Goal: Task Accomplishment & Management: Manage account settings

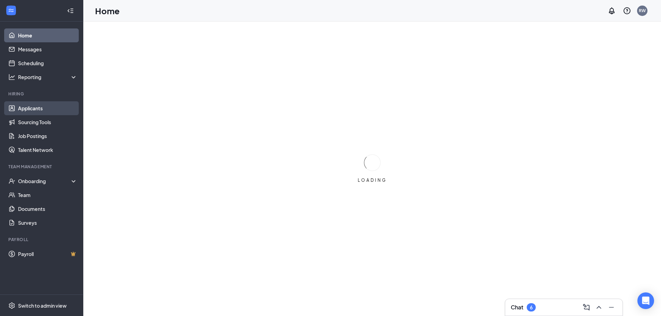
click at [35, 108] on link "Applicants" at bounding box center [47, 108] width 59 height 14
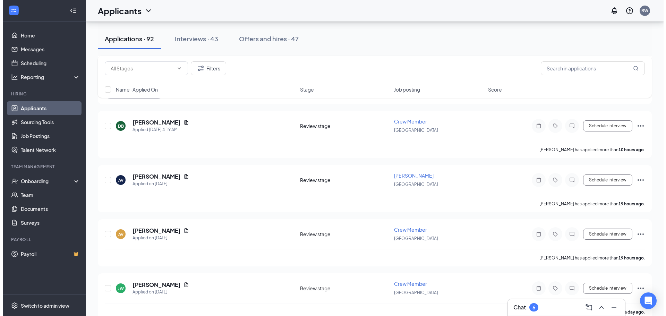
scroll to position [129, 0]
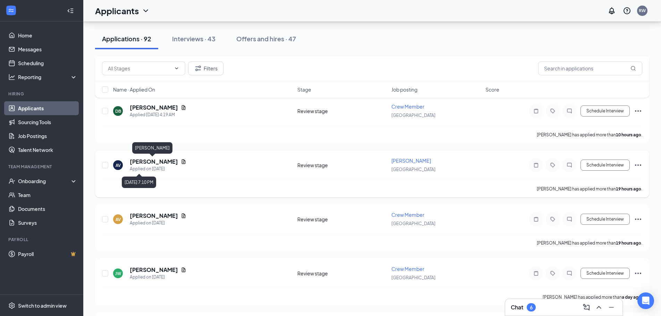
click at [147, 163] on h5 "[PERSON_NAME]" at bounding box center [154, 162] width 48 height 8
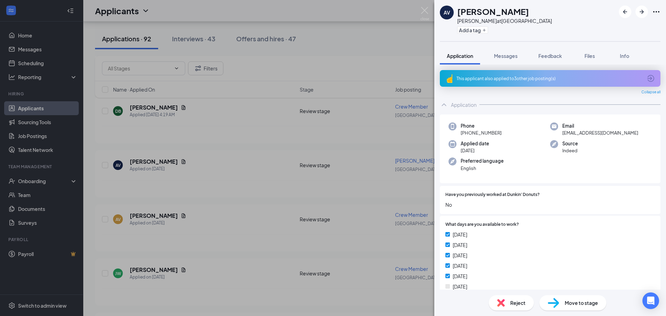
click at [266, 250] on div "AV Ashley Valdez Baker at Goose Creek Add a tag Application Messages Feedback F…" at bounding box center [333, 158] width 666 height 316
click at [424, 13] on img at bounding box center [425, 14] width 9 height 14
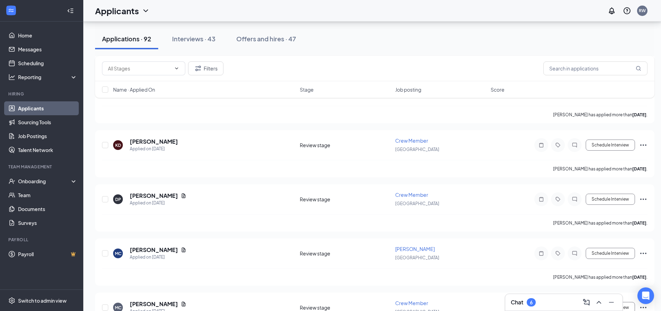
scroll to position [2921, 0]
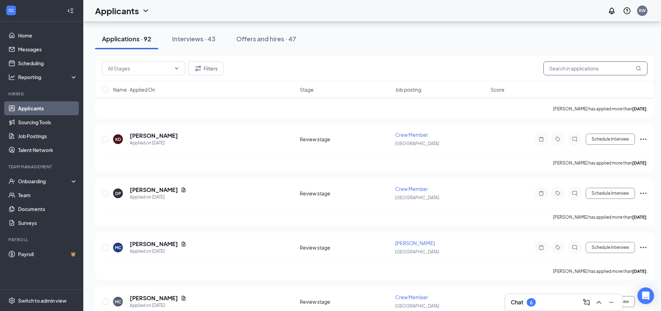
click at [563, 63] on input "text" at bounding box center [596, 68] width 104 height 14
type input "brooke"
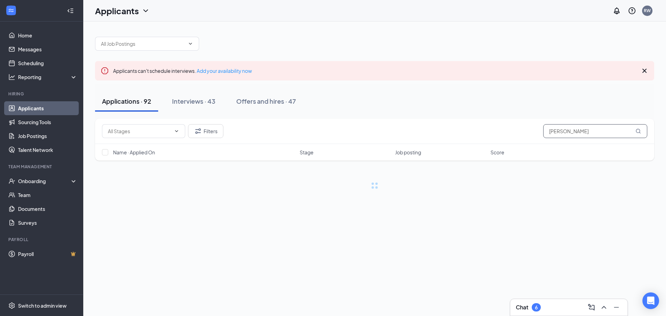
click at [581, 131] on input "brooke" at bounding box center [596, 131] width 104 height 14
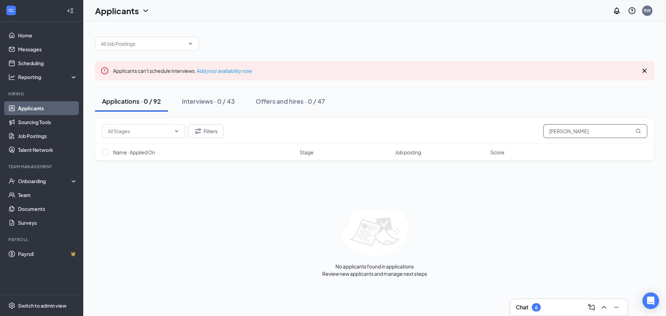
drag, startPoint x: 580, startPoint y: 128, endPoint x: 521, endPoint y: 136, distance: 59.5
click at [521, 136] on div "Filters brooke" at bounding box center [375, 131] width 546 height 14
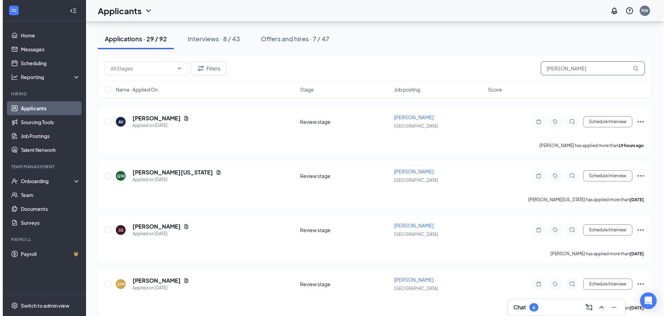
scroll to position [120, 0]
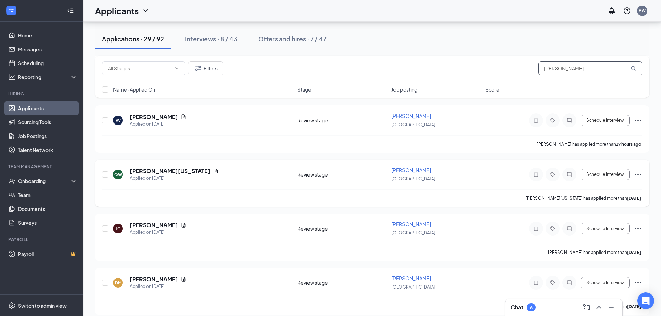
type input "baker"
click at [247, 174] on div "QW Qyntashia Washington Applied on Sep 13" at bounding box center [203, 174] width 180 height 15
click at [160, 170] on h5 "[PERSON_NAME][US_STATE]" at bounding box center [170, 171] width 81 height 8
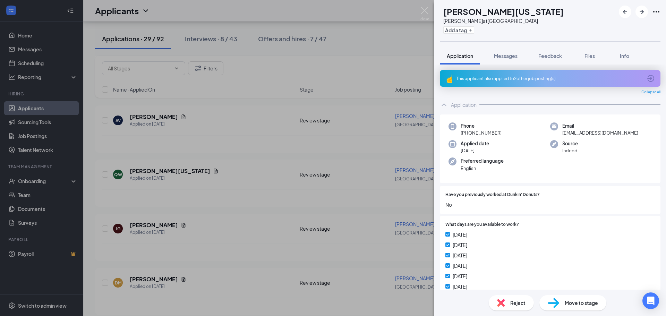
click at [271, 235] on div "QW Qyntashia Washington Baker at Goose Creek Add a tag Application Messages Fee…" at bounding box center [333, 158] width 666 height 316
click at [426, 9] on img at bounding box center [425, 14] width 9 height 14
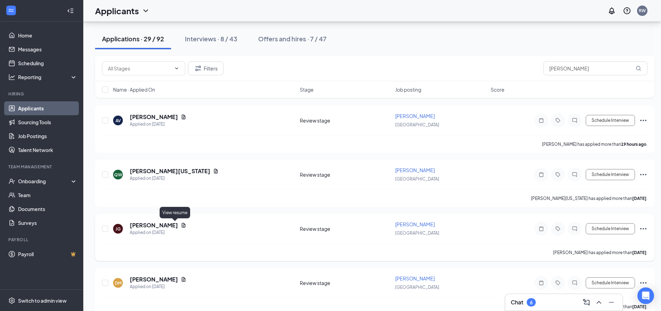
click at [182, 226] on icon "Document" at bounding box center [184, 225] width 4 height 5
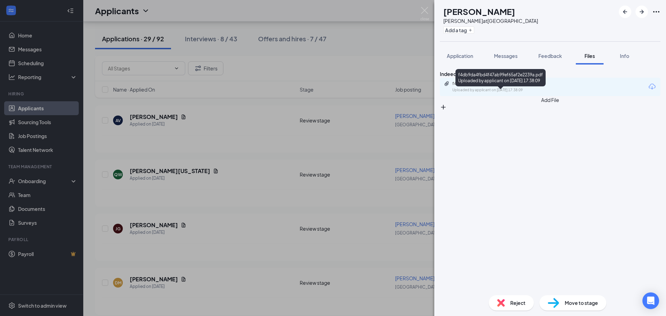
click at [536, 93] on div "f4db9da4fbd4f47ab99ef65af2e2239a.pdf Uploaded by applicant on Sep 10, 2025 at 1…" at bounding box center [500, 87] width 112 height 12
click at [425, 10] on img at bounding box center [425, 14] width 9 height 14
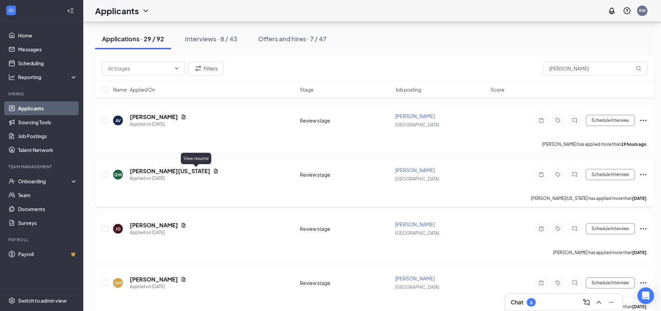
click at [214, 170] on icon "Document" at bounding box center [216, 171] width 4 height 5
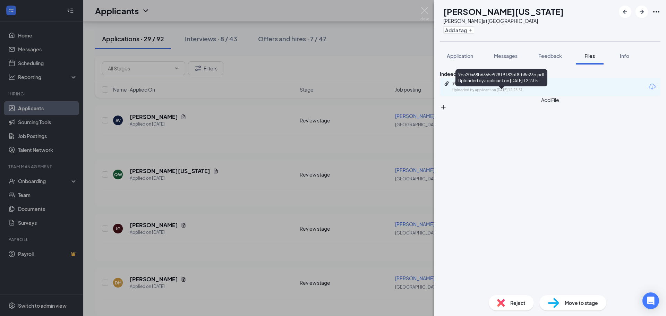
click at [531, 93] on div "Uploaded by applicant on Sep 13, 2025 at 12:23:51" at bounding box center [505, 90] width 104 height 6
click at [223, 246] on div "QW Qyntashia Washington Baker at Goose Creek Add a tag Application Messages Fee…" at bounding box center [333, 158] width 666 height 316
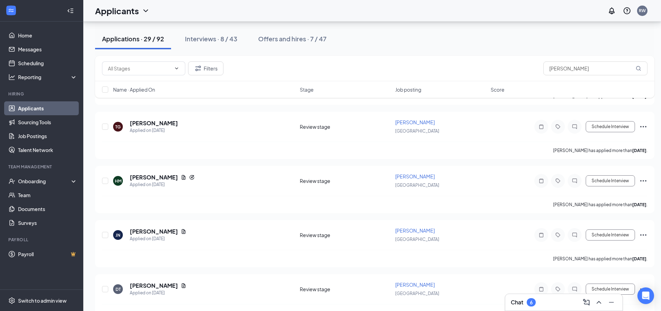
scroll to position [340, 0]
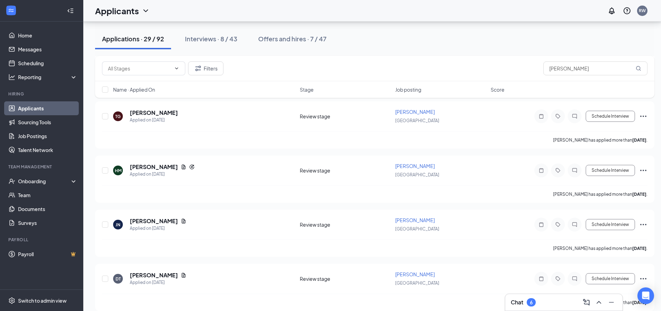
drag, startPoint x: 663, startPoint y: 110, endPoint x: 474, endPoint y: 200, distance: 208.7
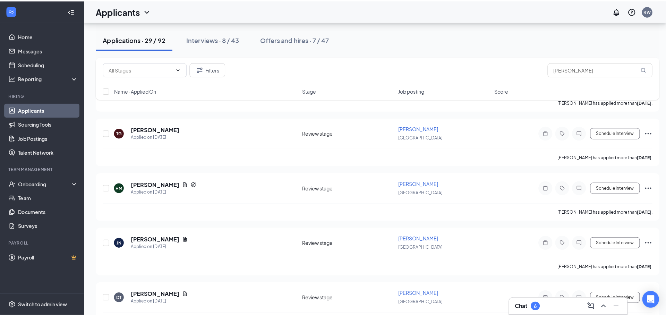
scroll to position [330, 0]
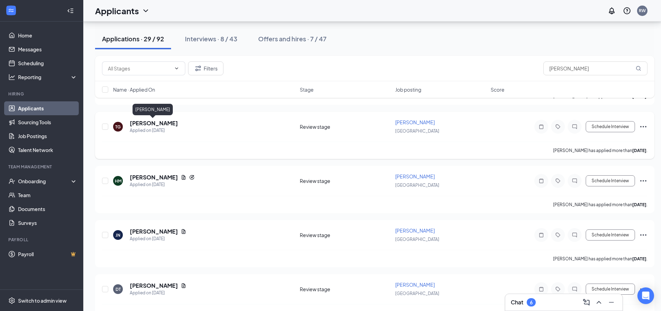
click at [163, 124] on h5 "[PERSON_NAME]" at bounding box center [154, 123] width 48 height 8
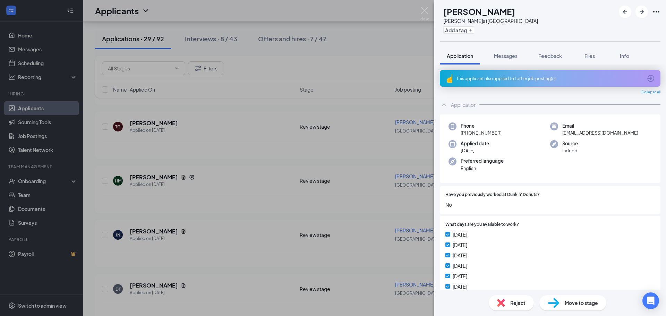
click at [575, 76] on div "This applicant also applied to 1 other job posting(s)" at bounding box center [550, 79] width 186 height 6
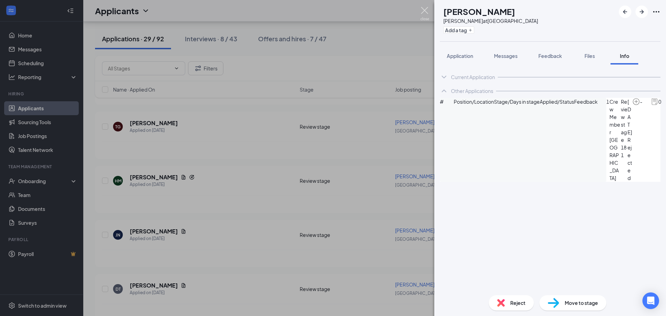
click at [427, 13] on img at bounding box center [425, 14] width 9 height 14
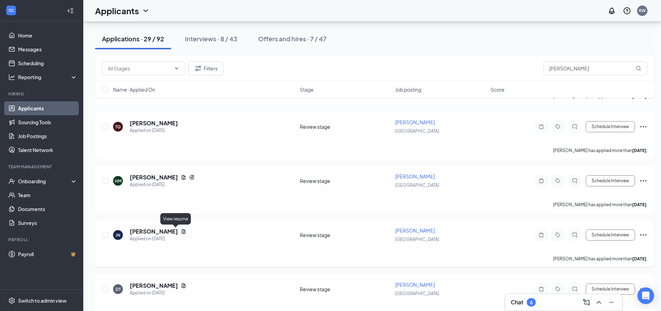
click at [181, 232] on icon "Document" at bounding box center [184, 232] width 6 height 6
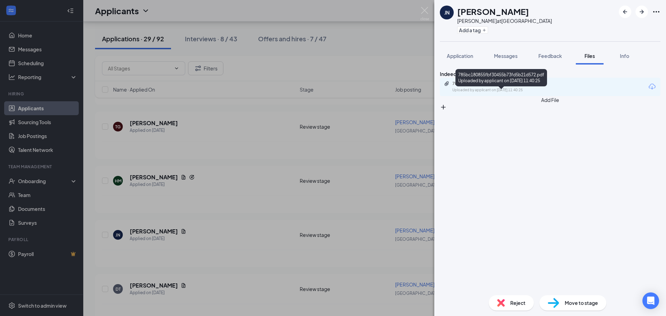
click at [533, 93] on div "Uploaded by applicant on Sep 08, 2025 at 11:40:25" at bounding box center [505, 90] width 104 height 6
click at [201, 243] on div "JN Jamarion Nealy Baker at Goose Creek Add a tag Application Messages Feedback …" at bounding box center [333, 158] width 666 height 316
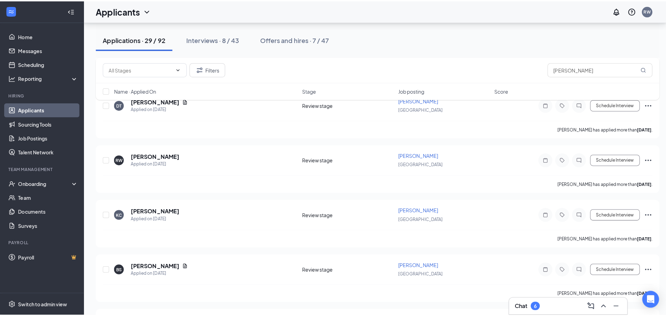
scroll to position [530, 0]
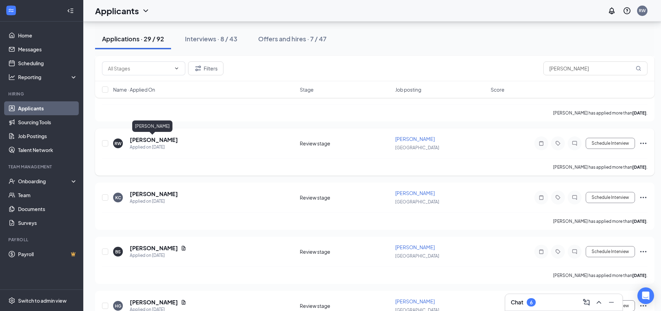
click at [155, 141] on h5 "[PERSON_NAME]" at bounding box center [154, 140] width 48 height 8
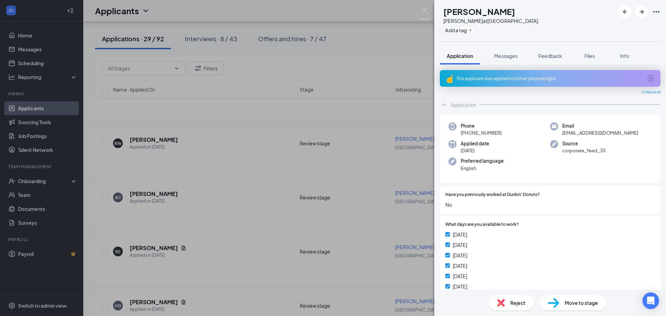
click at [516, 74] on div "This applicant also applied to 1 other job posting(s)" at bounding box center [550, 78] width 221 height 17
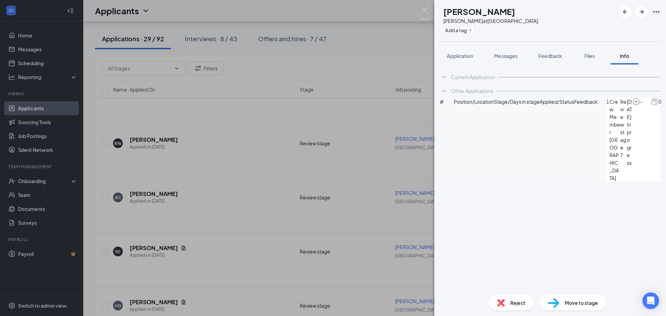
click at [280, 146] on div "RW Rowen Washel Baker at Goose Creek Add a tag Application Messages Feedback Fi…" at bounding box center [333, 158] width 666 height 316
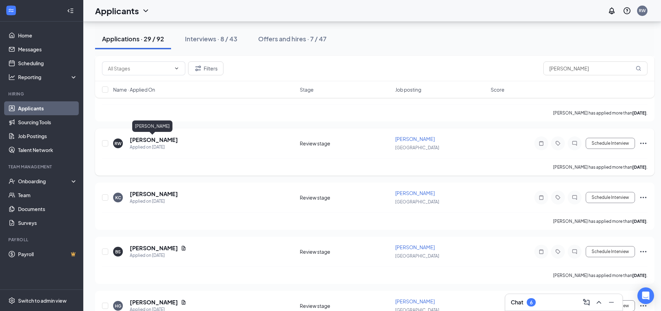
click at [159, 138] on h5 "[PERSON_NAME]" at bounding box center [154, 140] width 48 height 8
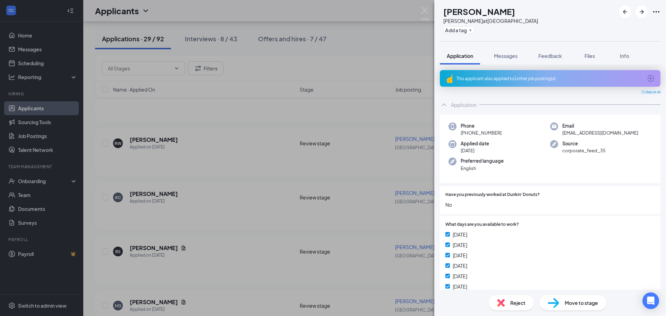
click at [593, 82] on div "This applicant also applied to 1 other job posting(s)" at bounding box center [550, 78] width 221 height 17
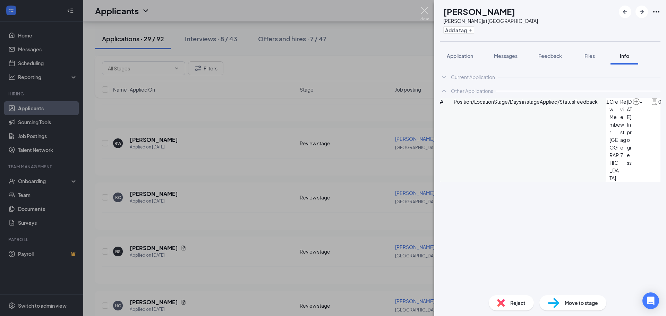
click at [424, 12] on img at bounding box center [425, 14] width 9 height 14
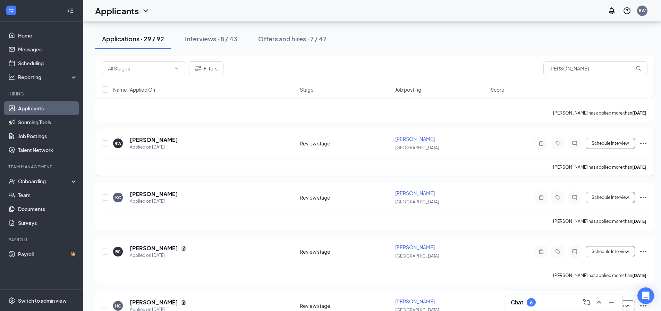
click at [407, 161] on div "Rowen Washel has applied more than 8 days ago ." at bounding box center [375, 166] width 546 height 17
click at [153, 140] on h5 "[PERSON_NAME]" at bounding box center [154, 140] width 48 height 8
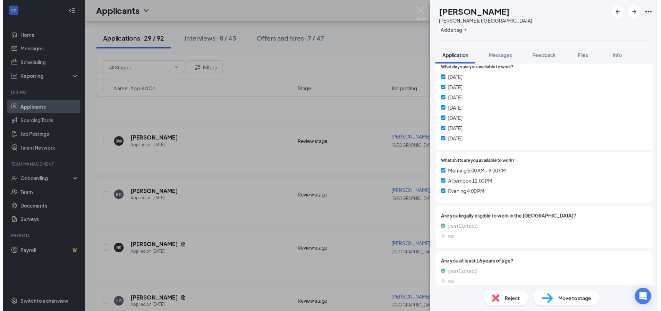
scroll to position [166, 0]
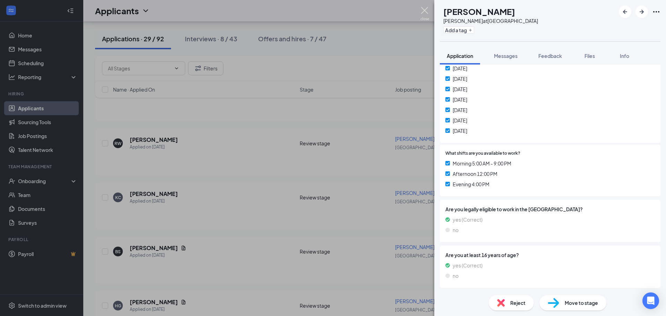
click at [425, 9] on img at bounding box center [425, 14] width 9 height 14
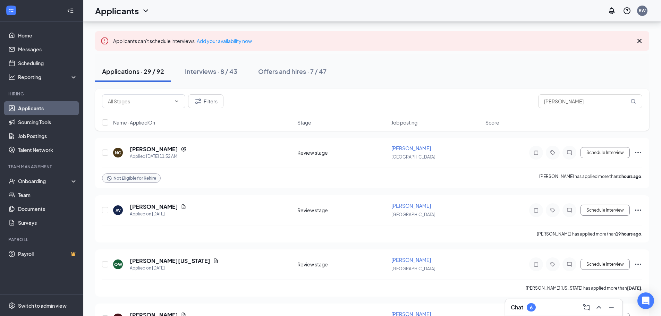
scroll to position [24, 0]
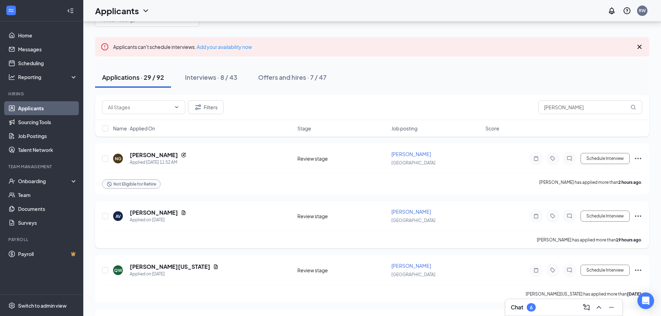
drag, startPoint x: 156, startPoint y: 256, endPoint x: 136, endPoint y: 241, distance: 25.8
click at [136, 241] on div "Ashley Valdez has applied more than 19 hours ago ." at bounding box center [372, 239] width 540 height 17
click at [228, 78] on div "Interviews · 8 / 43" at bounding box center [211, 77] width 52 height 9
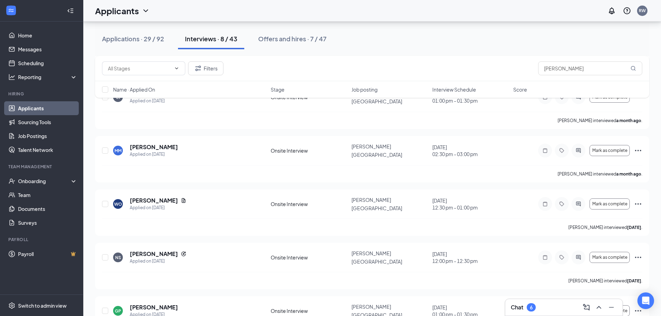
scroll to position [275, 0]
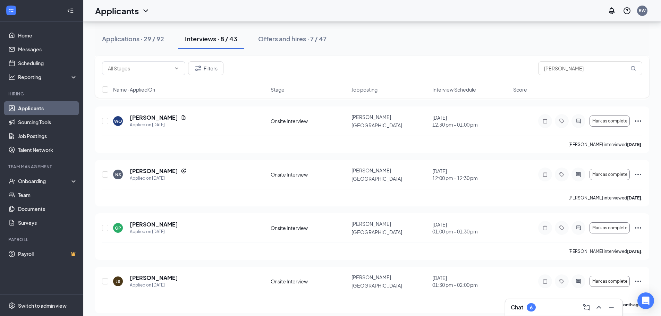
drag, startPoint x: 664, startPoint y: 64, endPoint x: 452, endPoint y: 49, distance: 212.2
click at [452, 49] on div "Applicants can't schedule interviews. Add your availability now Applications · …" at bounding box center [372, 34] width 554 height 558
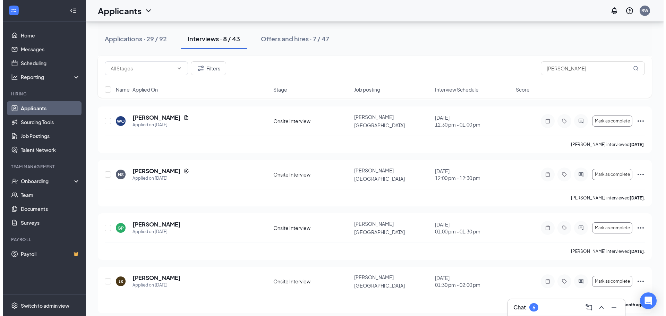
scroll to position [0, 0]
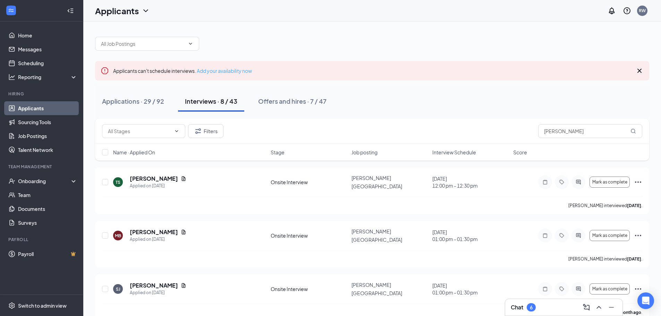
click at [235, 70] on link "Add your availability now" at bounding box center [224, 71] width 55 height 6
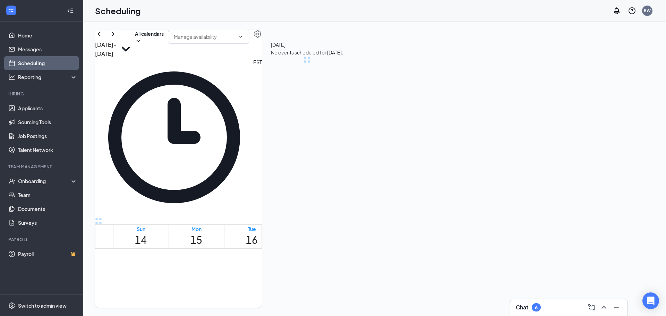
scroll to position [341, 0]
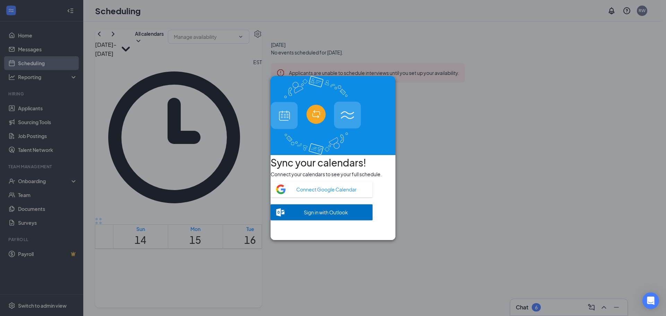
click at [382, 87] on icon "Cross" at bounding box center [382, 87] width 0 height 0
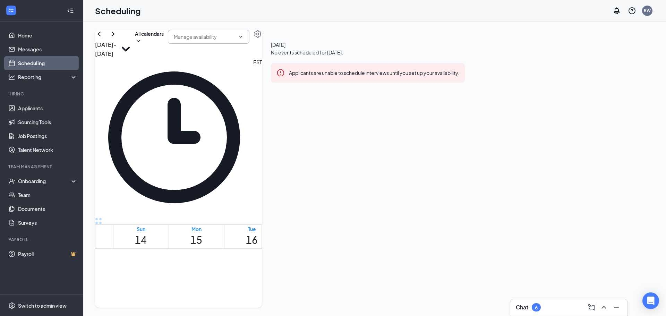
click at [235, 41] on input "text" at bounding box center [204, 37] width 61 height 8
click at [262, 38] on icon "Settings" at bounding box center [258, 34] width 8 height 8
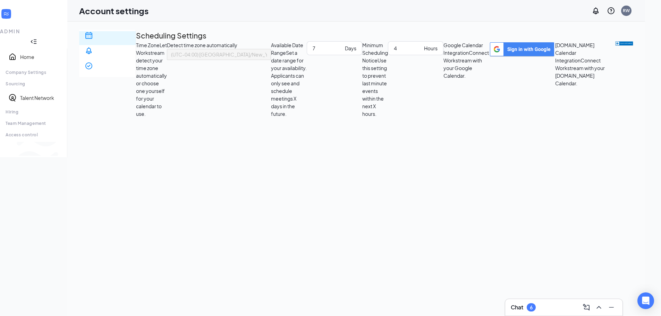
drag, startPoint x: 265, startPoint y: 147, endPoint x: 437, endPoint y: 132, distance: 172.8
click at [437, 118] on div "Scheduling Notification settings E-verify quiz Scheduling Settings Time Zone Le…" at bounding box center [356, 74] width 554 height 88
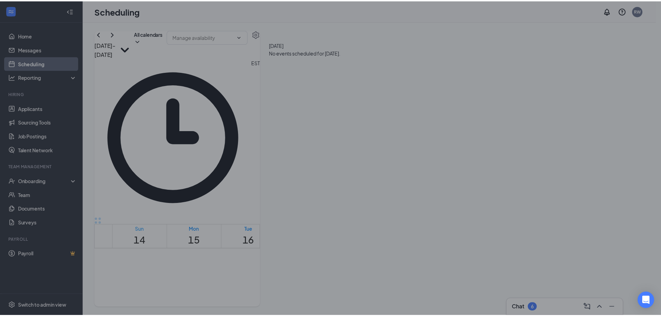
scroll to position [341, 0]
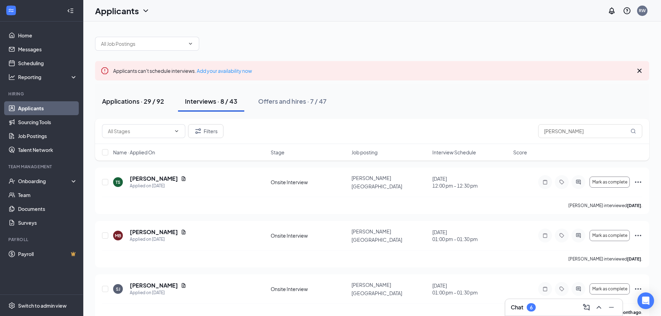
click at [132, 103] on div "Applications · 29 / 92" at bounding box center [133, 101] width 62 height 9
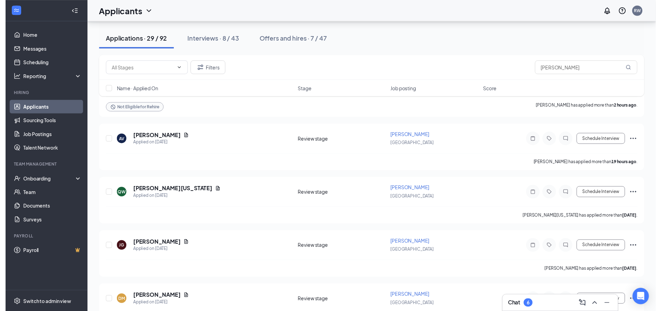
scroll to position [119, 0]
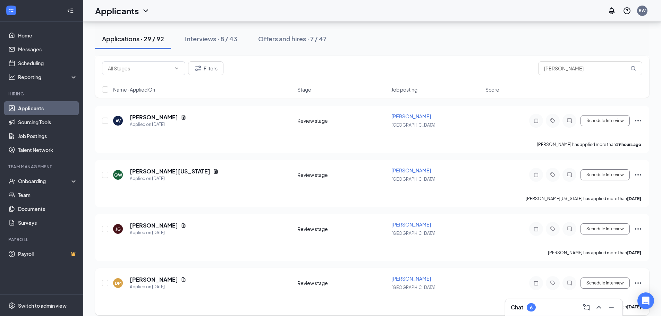
click at [205, 289] on div "DM Danyel Madison Applied on Sep 9" at bounding box center [203, 283] width 180 height 15
click at [146, 279] on h5 "[PERSON_NAME]" at bounding box center [154, 280] width 48 height 8
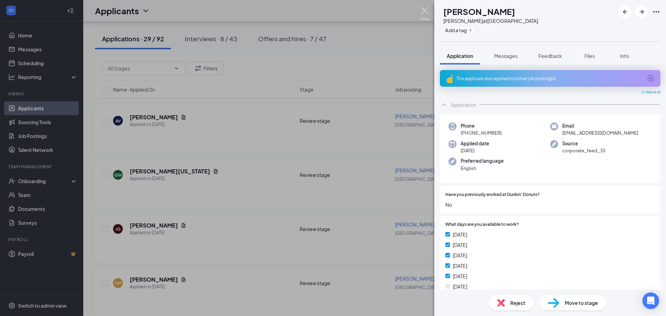
click at [426, 12] on img at bounding box center [425, 14] width 9 height 14
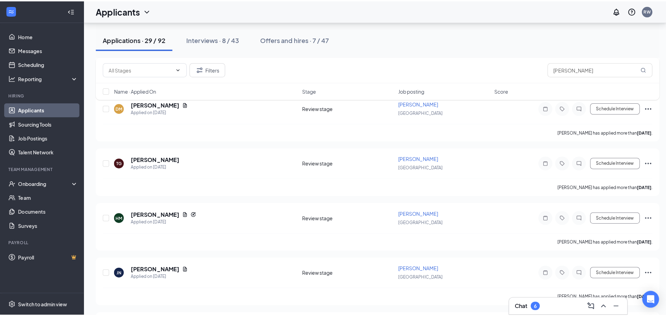
scroll to position [309, 0]
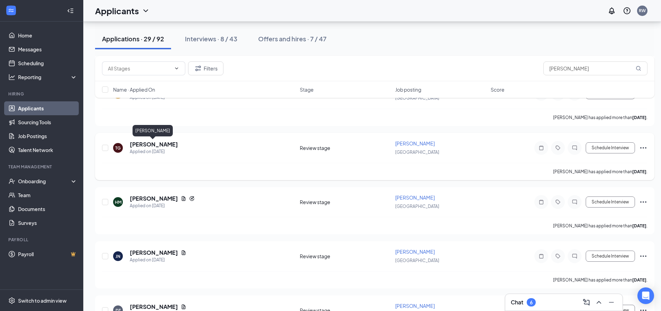
click at [152, 145] on h5 "[PERSON_NAME]" at bounding box center [154, 145] width 48 height 8
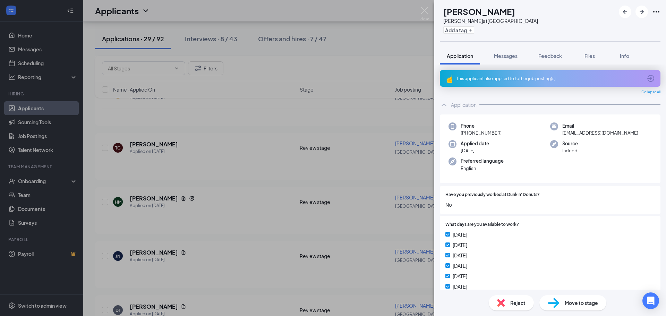
click at [493, 77] on div "This applicant also applied to 1 other job posting(s)" at bounding box center [550, 79] width 186 height 6
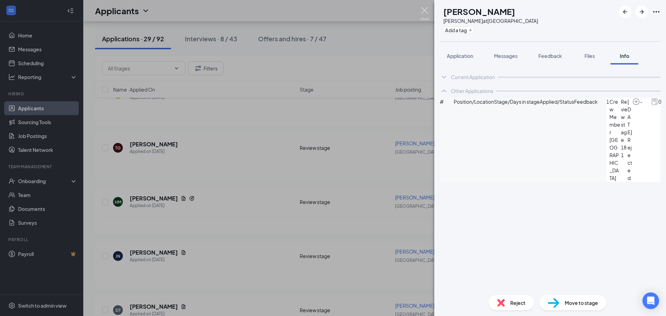
click at [423, 11] on img at bounding box center [425, 14] width 9 height 14
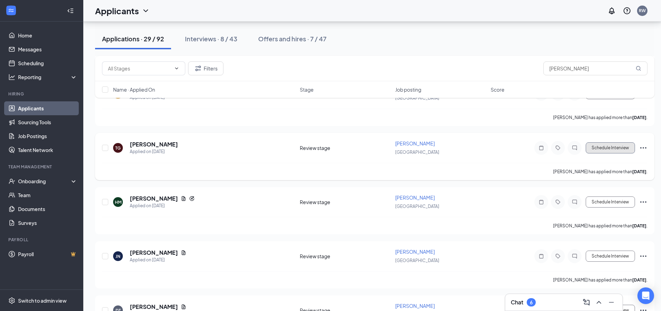
click at [603, 146] on button "Schedule Interview" at bounding box center [610, 147] width 49 height 11
type input "Onsite Interview (next stage)"
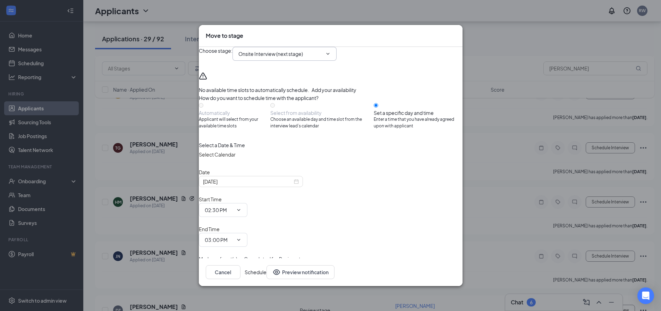
click at [265, 61] on span "Onsite Interview (next stage)" at bounding box center [285, 54] width 104 height 14
click at [331, 57] on icon "ChevronDown" at bounding box center [328, 54] width 6 height 6
click at [456, 32] on icon "Cross" at bounding box center [456, 32] width 0 height 0
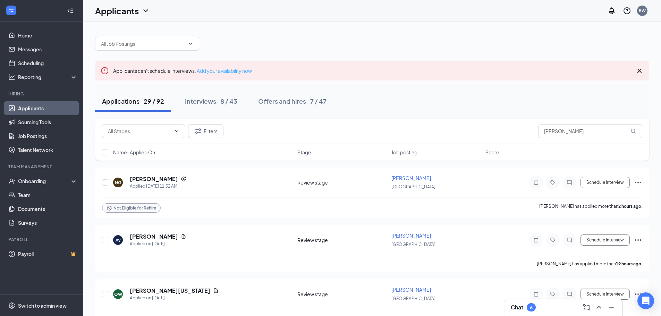
click at [210, 70] on link "Add your availability now" at bounding box center [224, 71] width 55 height 6
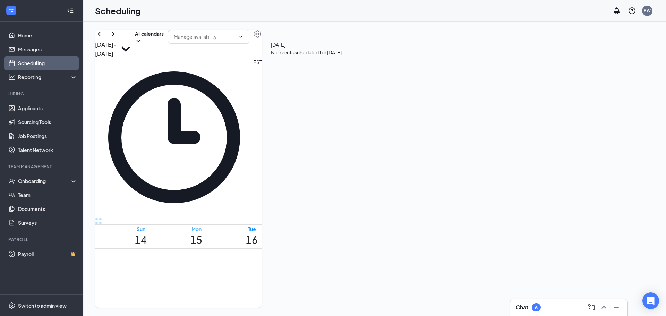
scroll to position [341, 0]
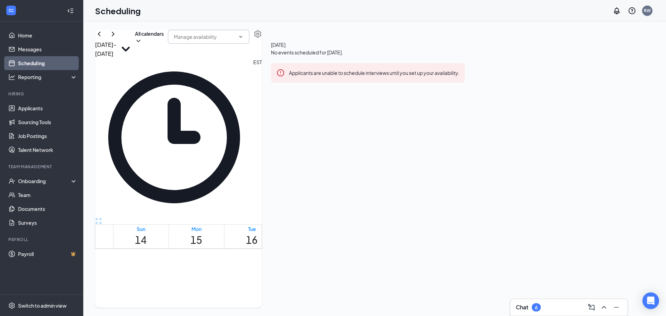
click at [235, 41] on input "text" at bounding box center [204, 37] width 61 height 8
click at [262, 38] on button "button" at bounding box center [258, 34] width 8 height 8
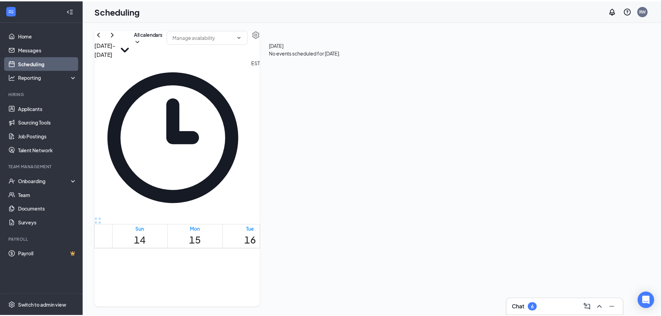
scroll to position [341, 0]
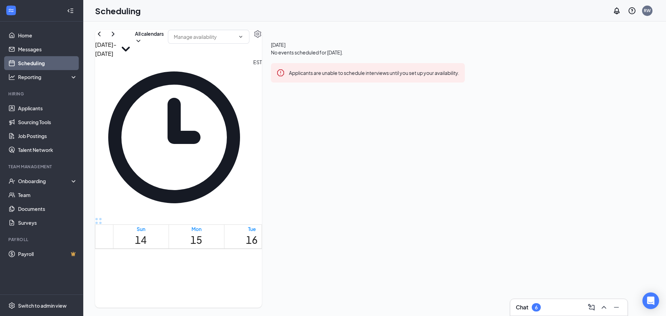
click at [306, 179] on td at bounding box center [307, 183] width 389 height 8
click at [313, 233] on h1 "17" at bounding box center [308, 240] width 12 height 15
click at [586, 49] on link "Account settings" at bounding box center [598, 45] width 47 height 7
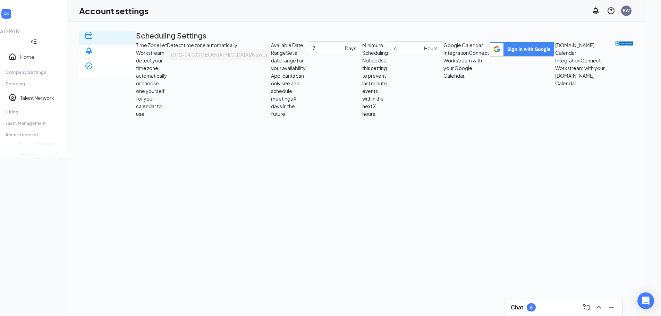
click at [116, 53] on div "Scheduling" at bounding box center [107, 60] width 45 height 14
click at [394, 52] on input "3" at bounding box center [407, 48] width 27 height 8
type input "2"
click at [394, 52] on input "2" at bounding box center [407, 48] width 27 height 8
click at [386, 118] on div "Minimum Scheduling Notice Use this setting to prevent last minute events within…" at bounding box center [402, 79] width 81 height 76
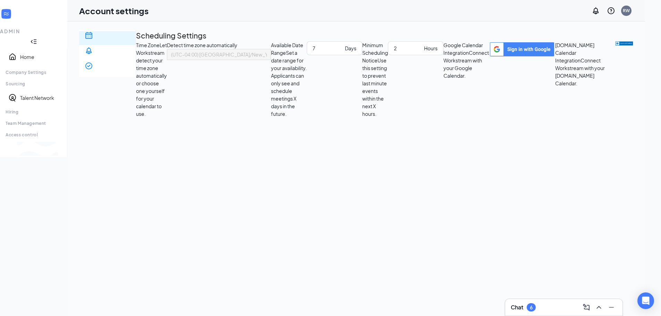
click at [309, 60] on span "(UTC-04:00) America/New_York - Eastern Time" at bounding box center [240, 54] width 138 height 10
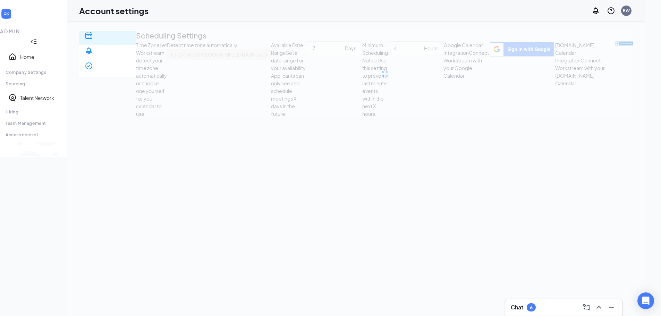
type input "2"
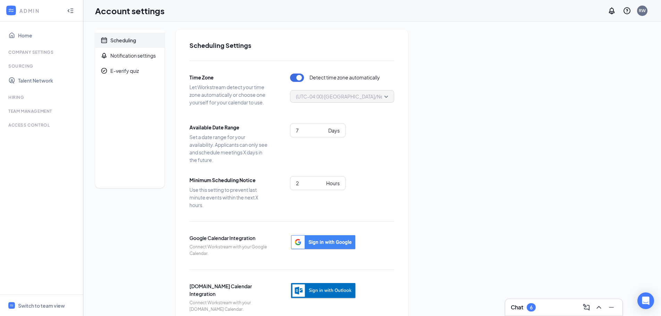
click at [71, 9] on icon "Collapse" at bounding box center [70, 10] width 7 height 7
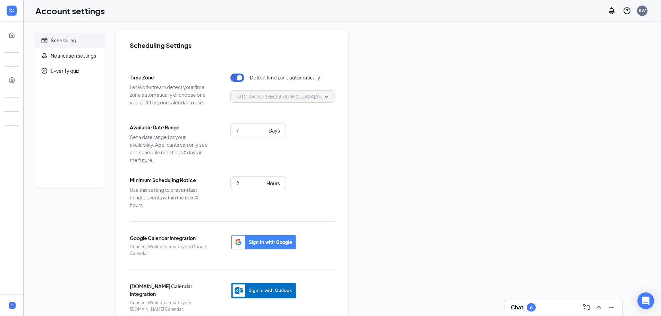
click at [642, 10] on div "RW" at bounding box center [642, 11] width 7 height 6
click at [578, 32] on div "Coastal Franchising, LLC" at bounding box center [607, 31] width 83 height 14
click at [583, 45] on link "My profile" at bounding box center [607, 47] width 75 height 7
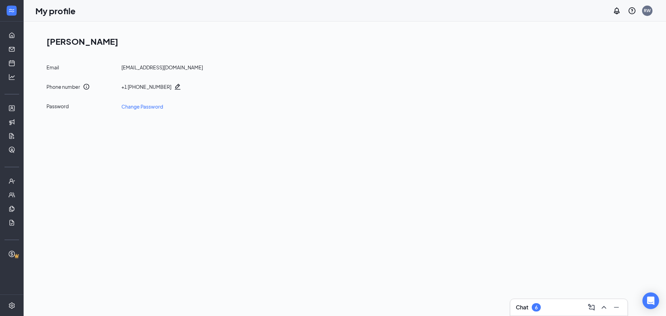
click at [106, 41] on h1 "Rachael Williams" at bounding box center [348, 41] width 603 height 12
click at [174, 87] on icon "Pencil" at bounding box center [177, 86] width 7 height 7
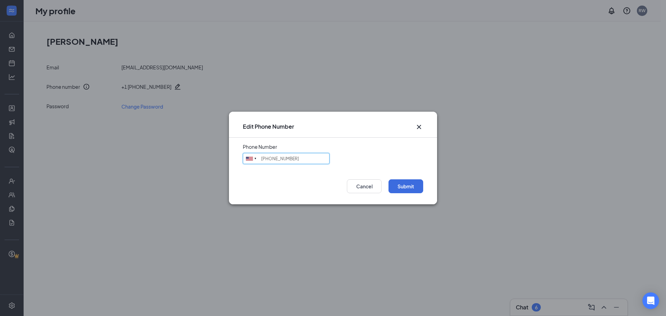
drag, startPoint x: 300, startPoint y: 159, endPoint x: 272, endPoint y: 161, distance: 28.2
click at [272, 161] on input "(843) 745-0892" at bounding box center [286, 158] width 87 height 11
type input "(843) 6977875"
click at [314, 173] on div "Submit Cancel" at bounding box center [333, 189] width 208 height 32
click at [406, 187] on button "Submit" at bounding box center [406, 186] width 35 height 14
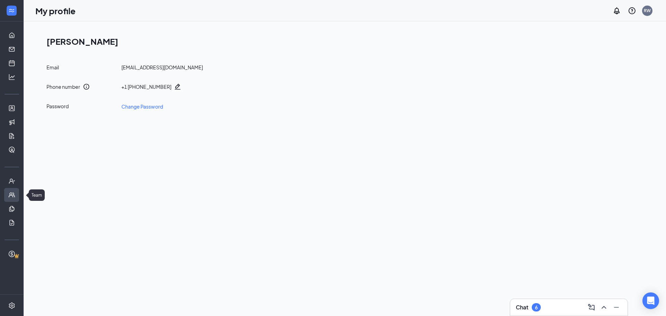
click at [18, 192] on link "Team" at bounding box center [21, 195] width 7 height 14
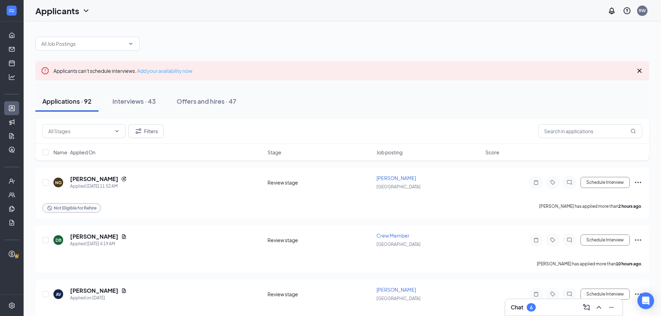
click at [172, 72] on link "Add your availability now" at bounding box center [164, 71] width 55 height 6
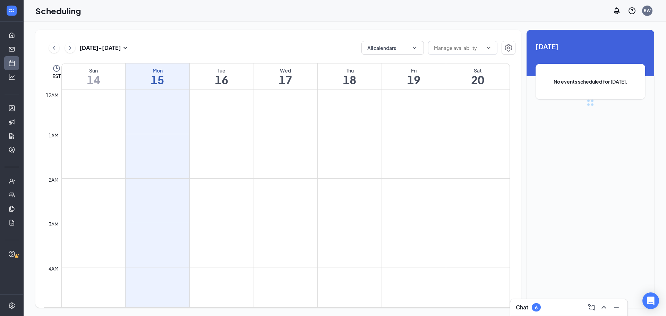
scroll to position [341, 0]
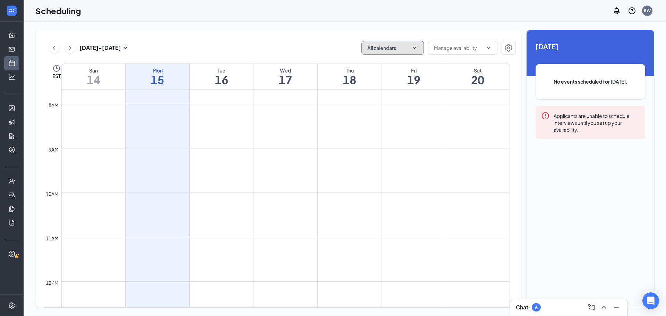
click at [376, 52] on button "All calendars" at bounding box center [393, 48] width 62 height 14
click at [200, 245] on td at bounding box center [285, 250] width 449 height 11
click at [281, 108] on td at bounding box center [285, 106] width 449 height 11
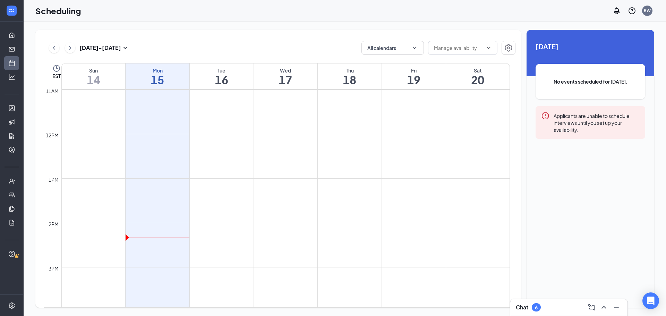
drag, startPoint x: 281, startPoint y: 108, endPoint x: 272, endPoint y: 110, distance: 8.6
click at [272, 110] on td at bounding box center [285, 106] width 449 height 11
click at [278, 81] on h1 "17" at bounding box center [286, 80] width 64 height 12
click at [606, 308] on icon "ChevronUp" at bounding box center [604, 307] width 5 height 3
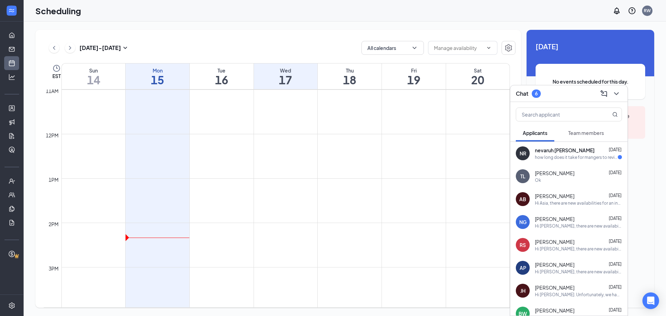
click at [567, 153] on span "nevaruh [PERSON_NAME]" at bounding box center [565, 150] width 60 height 7
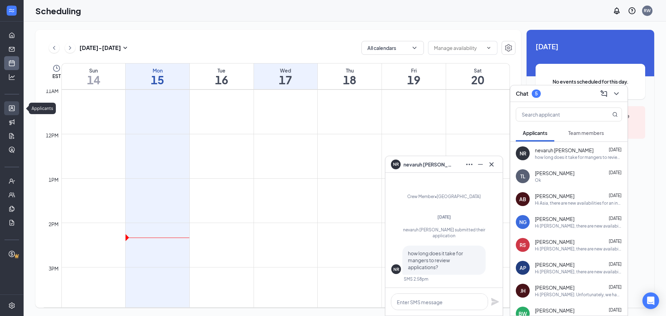
click at [18, 109] on link "Applicants" at bounding box center [21, 108] width 7 height 14
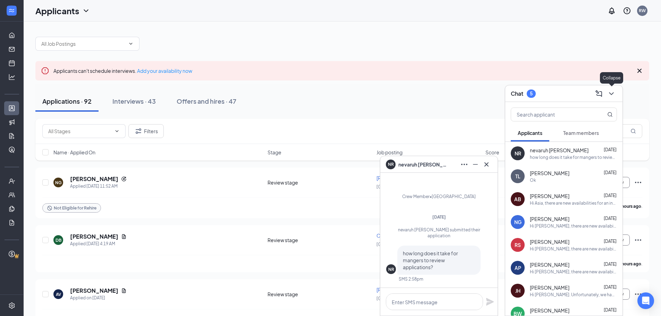
click at [614, 96] on icon "ChevronDown" at bounding box center [611, 94] width 8 height 8
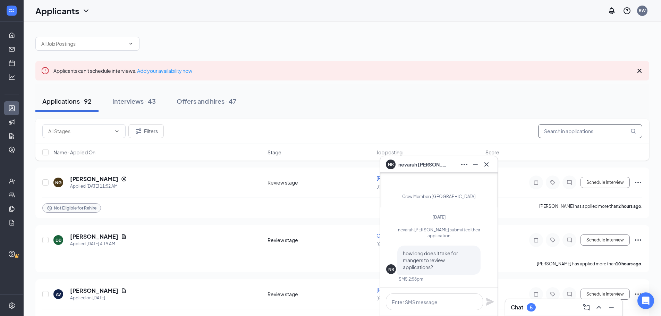
click at [564, 132] on input "text" at bounding box center [590, 131] width 104 height 14
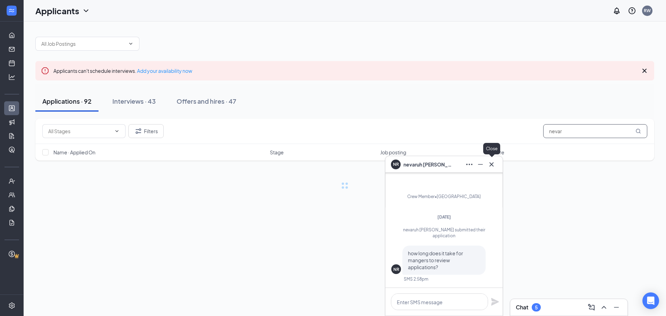
type input "nevar"
click at [492, 165] on icon "Cross" at bounding box center [492, 164] width 4 height 4
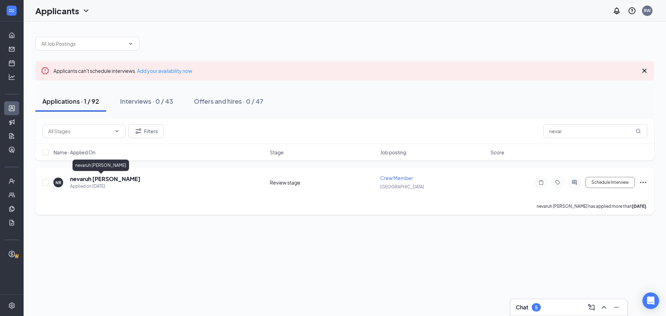
click at [95, 179] on h5 "nevaruh [PERSON_NAME]" at bounding box center [105, 179] width 70 height 8
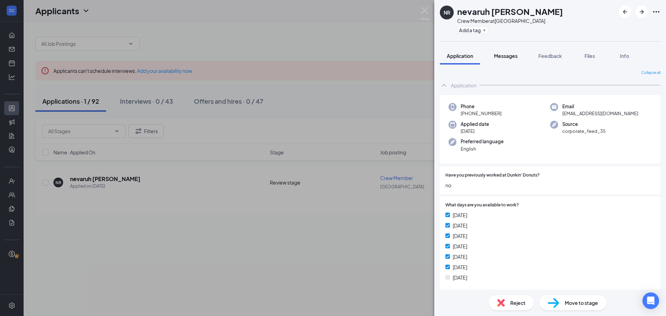
click at [503, 59] on div "Messages" at bounding box center [506, 55] width 24 height 7
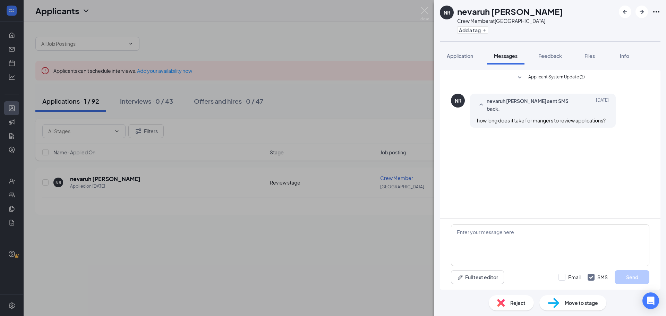
click at [521, 76] on icon "SmallChevronDown" at bounding box center [520, 78] width 8 height 8
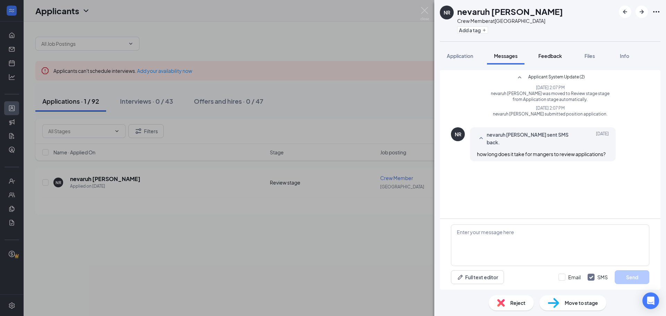
click at [551, 56] on span "Feedback" at bounding box center [551, 56] width 24 height 6
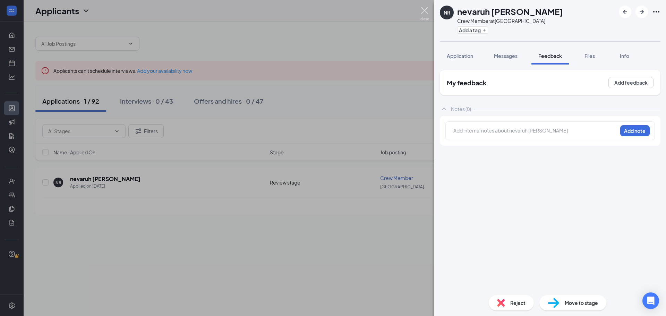
click at [428, 11] on img at bounding box center [425, 14] width 9 height 14
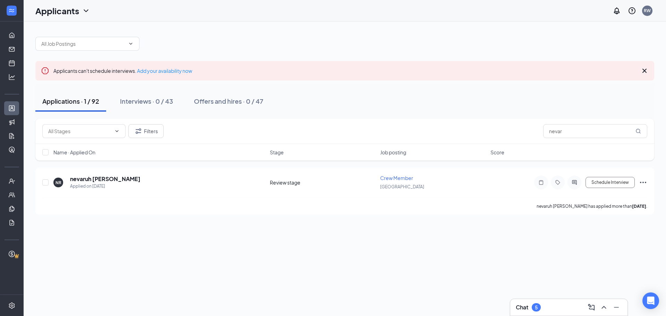
click at [645, 69] on icon "Cross" at bounding box center [645, 71] width 8 height 8
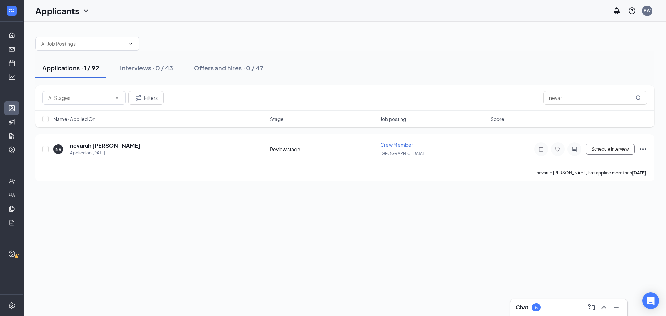
click at [328, 262] on div "Applications · 1 / 92 Interviews · 0 / 43 Offers and hires · 0 / 47 Filters nev…" at bounding box center [345, 169] width 643 height 295
drag, startPoint x: 587, startPoint y: 100, endPoint x: 513, endPoint y: 98, distance: 73.3
click at [514, 98] on div "Filters nevar" at bounding box center [344, 98] width 605 height 14
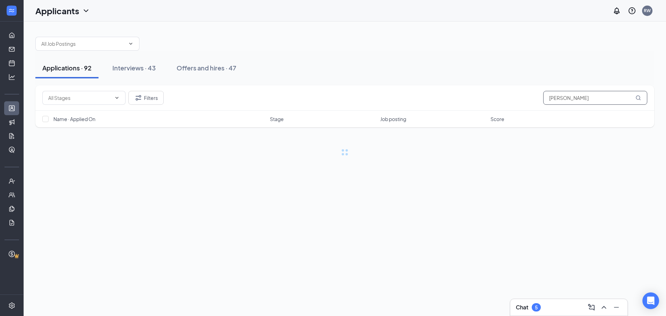
type input "baker"
click at [639, 99] on icon "MagnifyingGlass" at bounding box center [639, 98] width 6 height 6
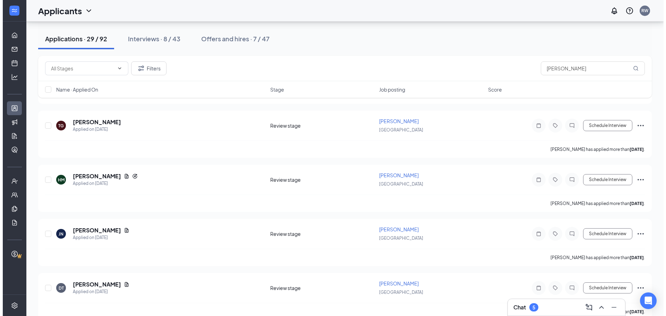
scroll to position [353, 0]
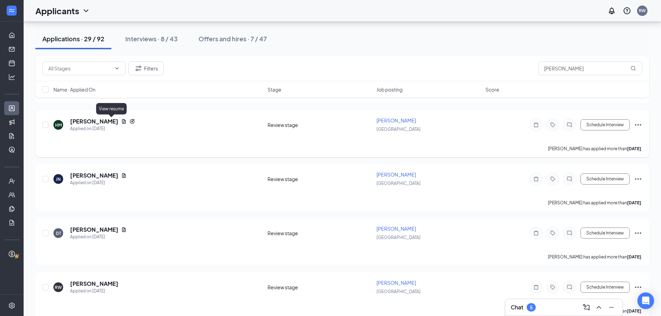
click at [122, 121] on icon "Document" at bounding box center [124, 121] width 4 height 5
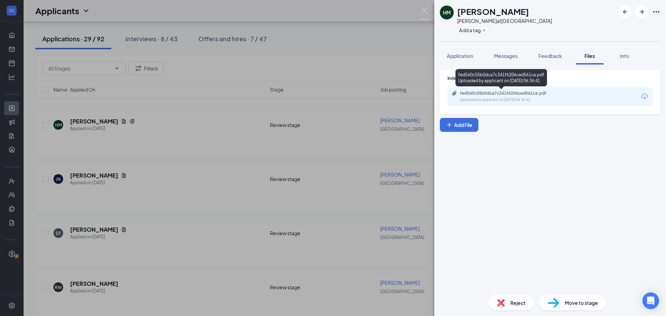
click at [532, 98] on div "Uploaded by applicant on Sep 09, 2025 at 06:36:41" at bounding box center [512, 100] width 104 height 6
click at [455, 56] on span "Application" at bounding box center [460, 56] width 26 height 6
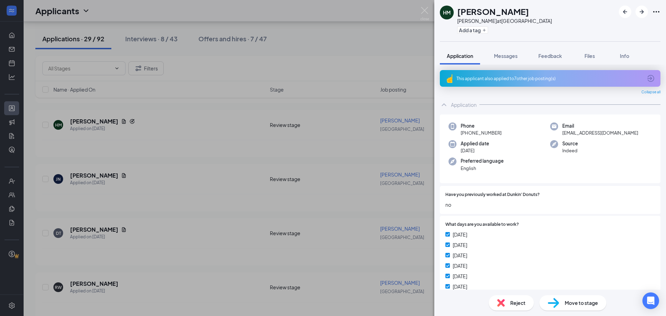
click at [195, 167] on div "HM hailee mullins Baker at Goose Creek Add a tag Application Messages Feedback …" at bounding box center [333, 158] width 666 height 316
click at [427, 10] on img at bounding box center [425, 14] width 9 height 14
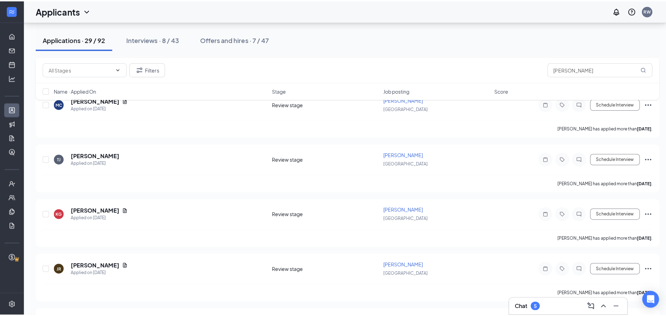
scroll to position [865, 0]
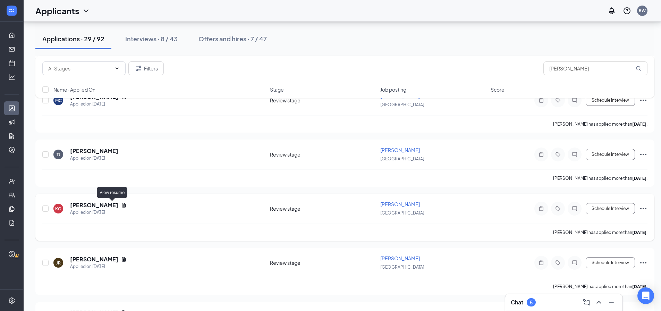
click at [122, 206] on icon "Document" at bounding box center [124, 205] width 4 height 5
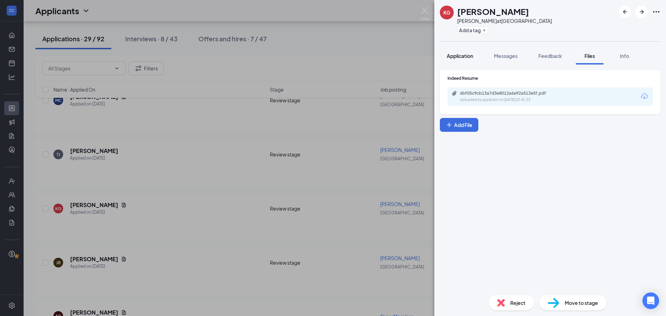
click at [456, 56] on span "Application" at bounding box center [460, 56] width 26 height 6
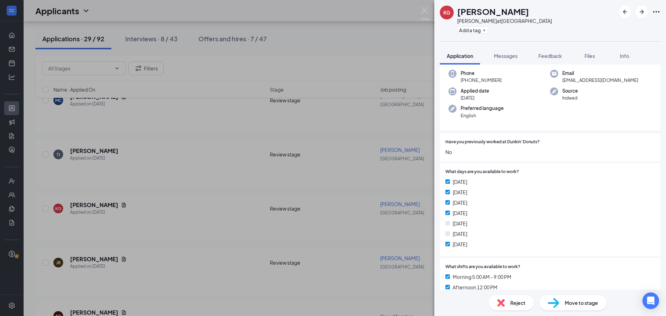
scroll to position [185, 0]
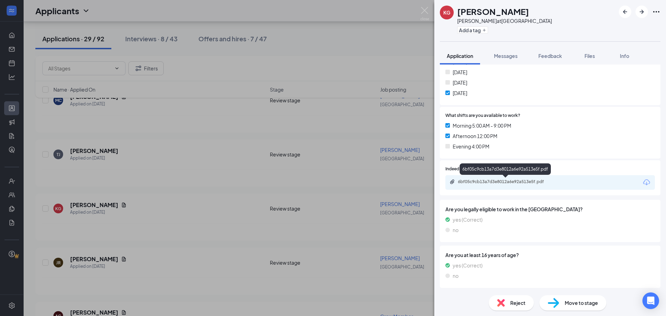
click at [500, 179] on div "6bf05c9cb13a7d3e8012a6e92a513e5f.pdf" at bounding box center [506, 182] width 97 height 6
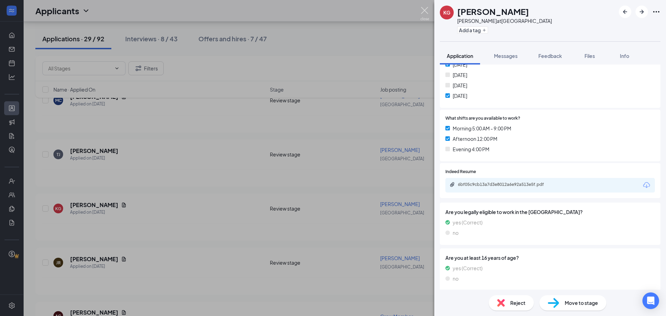
click at [423, 14] on img at bounding box center [425, 14] width 9 height 14
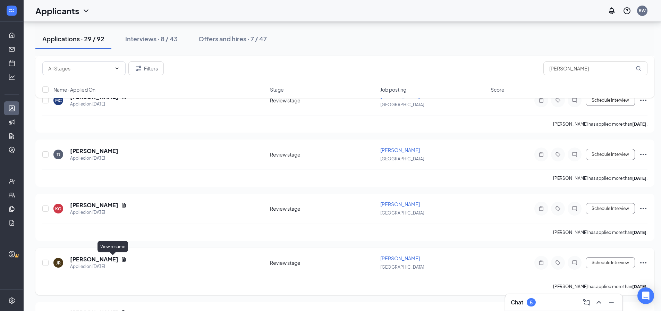
click at [121, 258] on icon "Document" at bounding box center [124, 259] width 6 height 6
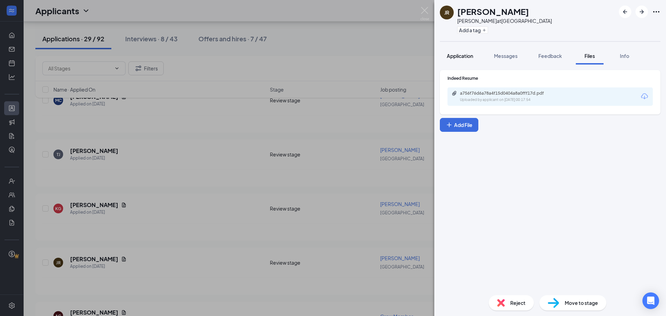
click at [457, 57] on span "Application" at bounding box center [460, 56] width 26 height 6
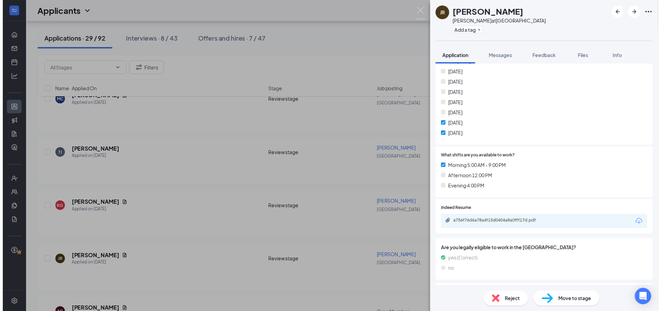
scroll to position [146, 0]
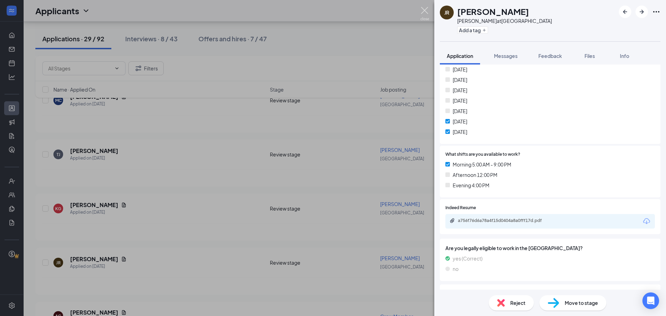
click at [424, 11] on img at bounding box center [425, 14] width 9 height 14
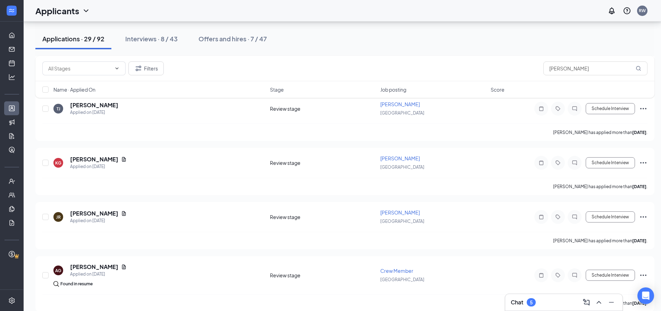
scroll to position [919, 0]
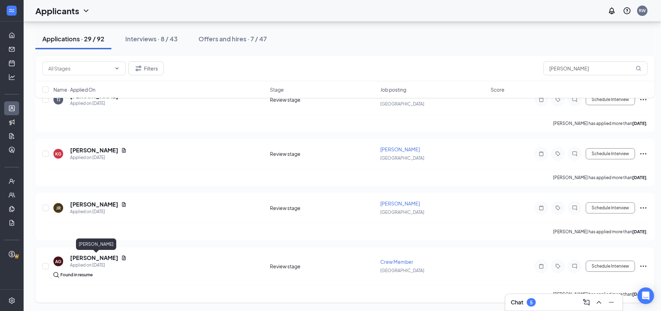
click at [118, 257] on h5 "[PERSON_NAME]" at bounding box center [94, 258] width 48 height 8
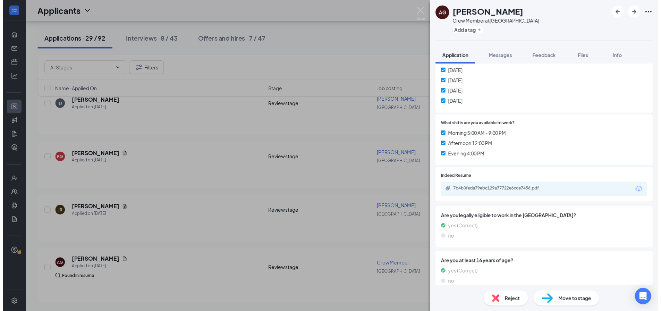
scroll to position [180, 0]
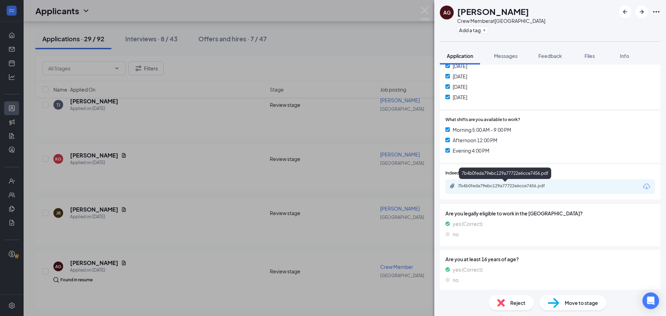
click at [532, 186] on div "7b4b0feda79ebc129a77722e6cce7456.pdf" at bounding box center [506, 186] width 97 height 6
click at [422, 10] on img at bounding box center [425, 14] width 9 height 14
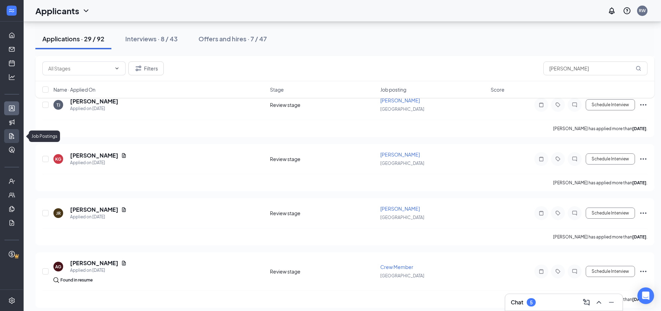
click at [18, 134] on link "Job Postings" at bounding box center [21, 136] width 7 height 14
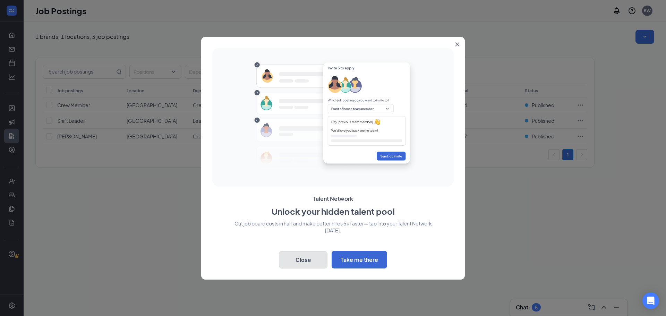
click at [314, 262] on button "Close" at bounding box center [303, 259] width 49 height 17
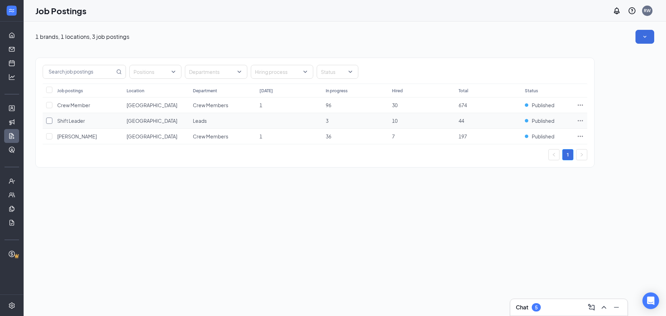
click at [47, 120] on input "checkbox" at bounding box center [49, 121] width 6 height 6
checkbox input "true"
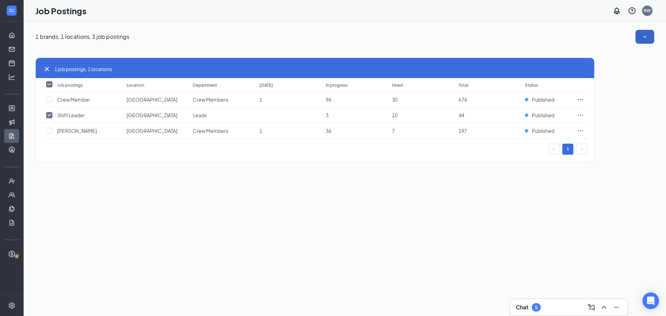
click at [641, 39] on button "button" at bounding box center [645, 37] width 19 height 14
click at [638, 137] on div "1 job postings, 1 locations Job postings Location Department Today In progress …" at bounding box center [344, 106] width 619 height 125
click at [407, 228] on div "1 brands, 1 locations, 3 job postings 1 job postings, 1 locations Job postings …" at bounding box center [345, 169] width 643 height 295
click at [78, 98] on span "Crew Member" at bounding box center [73, 99] width 33 height 6
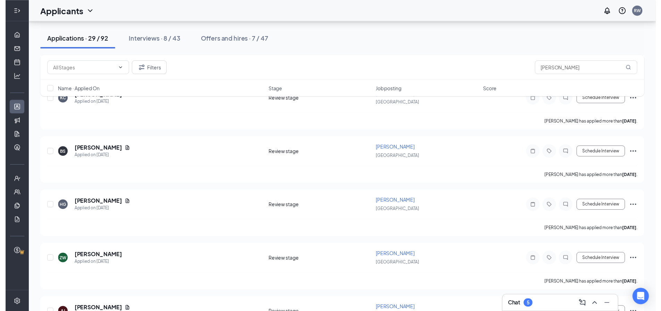
scroll to position [653, 0]
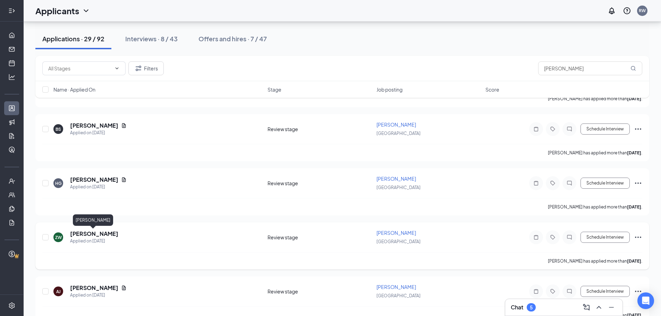
click at [86, 233] on h5 "[PERSON_NAME]" at bounding box center [94, 234] width 48 height 8
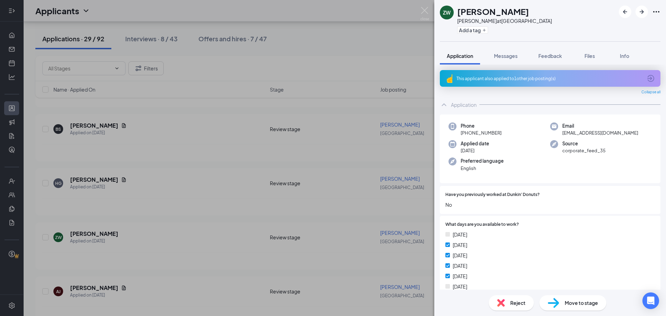
click at [104, 178] on div "ZW Zayona Walker Baker at Goose Creek Add a tag Application Messages Feedback F…" at bounding box center [333, 158] width 666 height 316
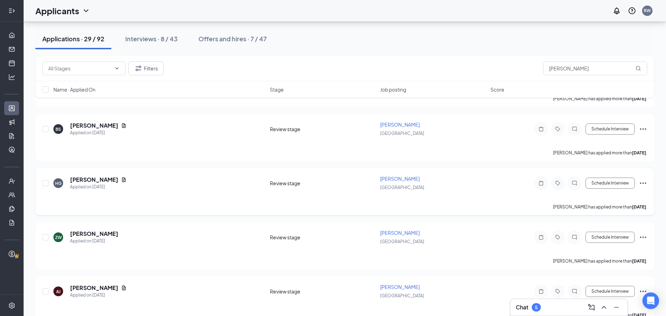
click at [110, 178] on h5 "[PERSON_NAME]" at bounding box center [94, 180] width 48 height 8
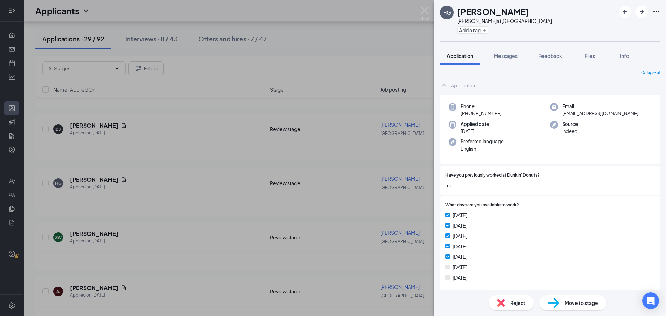
drag, startPoint x: 111, startPoint y: 143, endPoint x: 318, endPoint y: 52, distance: 225.4
click at [318, 52] on div "HG Hannah-marie Graham Baker at Goose Creek Add a tag Application Messages Feed…" at bounding box center [333, 158] width 666 height 316
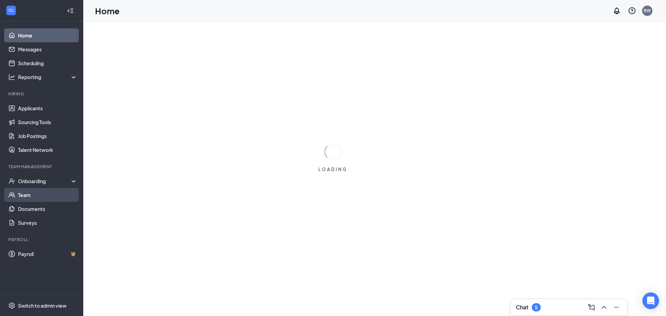
click at [27, 193] on link "Team" at bounding box center [47, 195] width 59 height 14
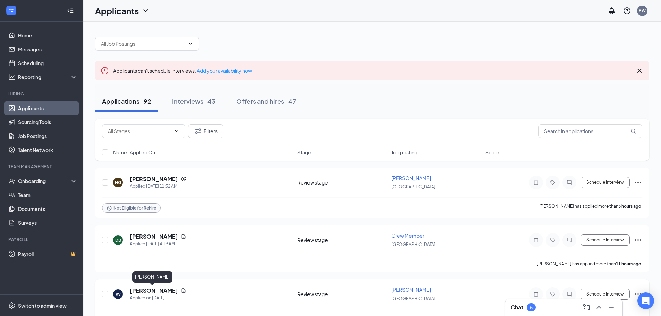
click at [156, 289] on h5 "[PERSON_NAME]" at bounding box center [154, 291] width 48 height 8
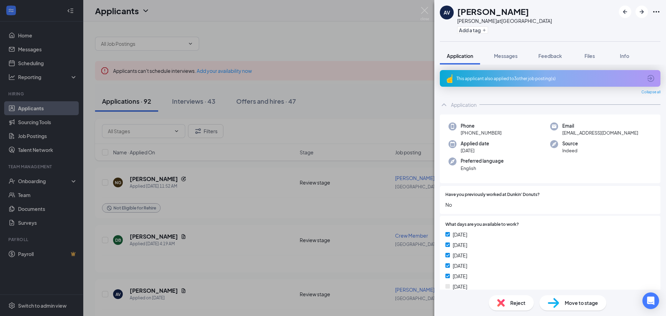
click at [531, 80] on div "This applicant also applied to 3 other job posting(s)" at bounding box center [550, 79] width 186 height 6
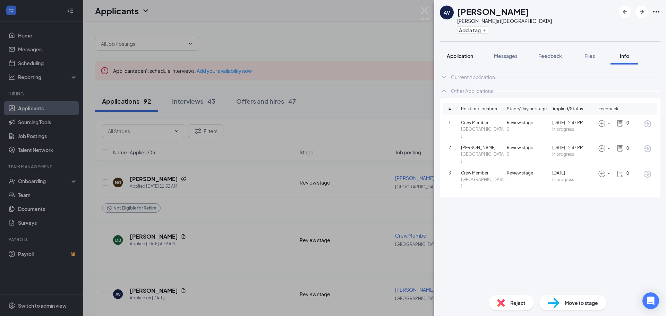
click at [463, 55] on span "Application" at bounding box center [460, 56] width 26 height 6
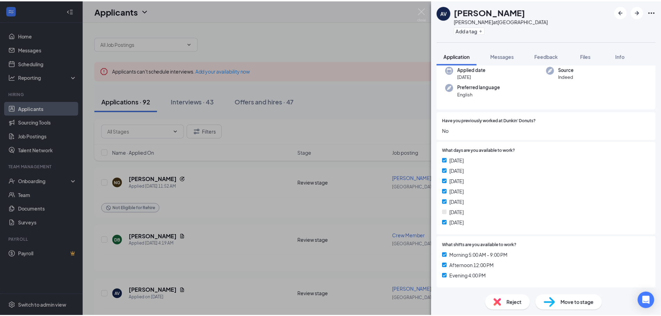
scroll to position [75, 0]
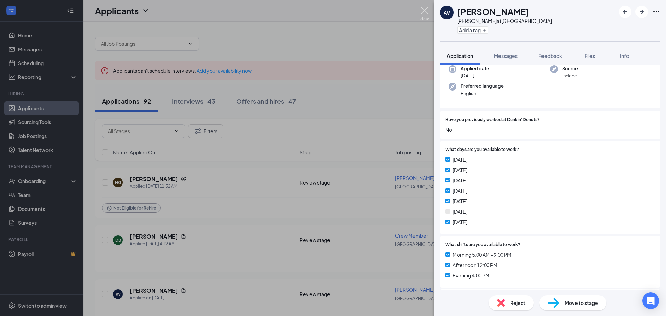
click at [424, 10] on img at bounding box center [425, 14] width 9 height 14
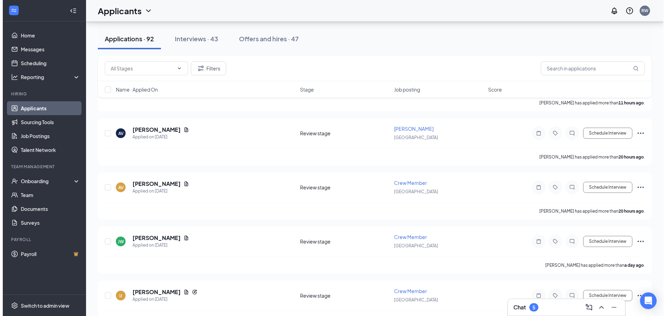
scroll to position [180, 0]
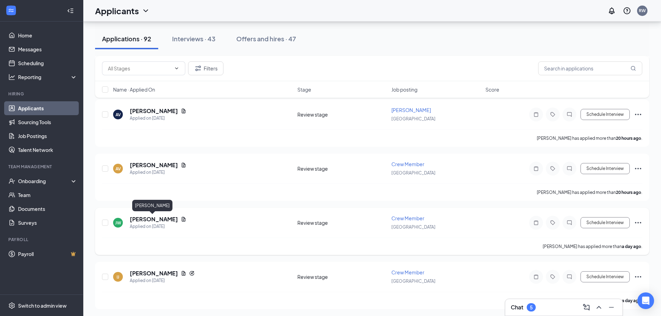
click at [144, 219] on h5 "[PERSON_NAME]" at bounding box center [154, 220] width 48 height 8
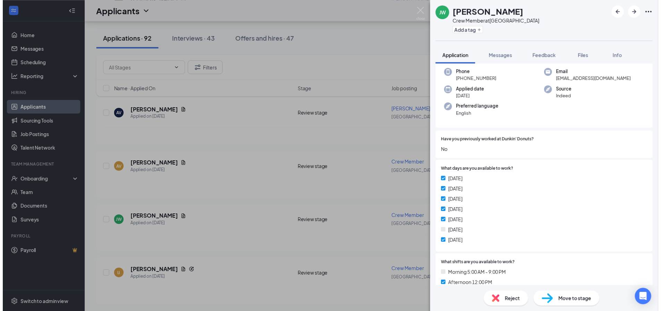
scroll to position [35, 0]
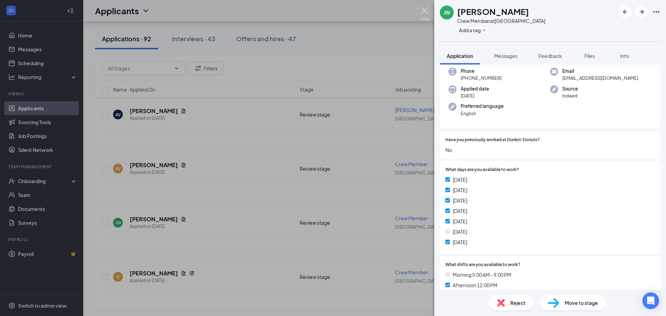
click at [427, 11] on img at bounding box center [425, 14] width 9 height 14
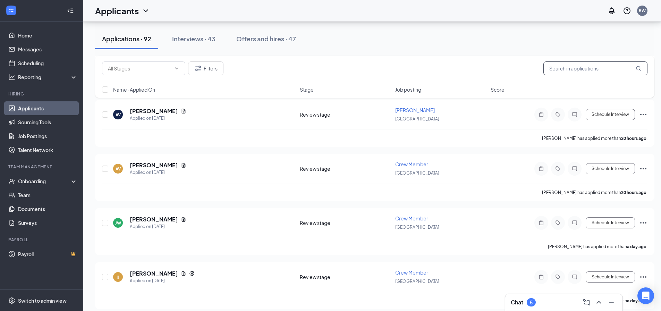
click at [581, 72] on input "text" at bounding box center [596, 68] width 104 height 14
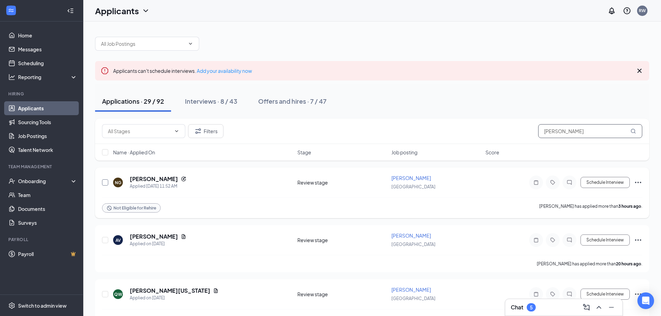
type input "[PERSON_NAME]"
click at [106, 184] on input "checkbox" at bounding box center [105, 182] width 6 height 6
checkbox input "true"
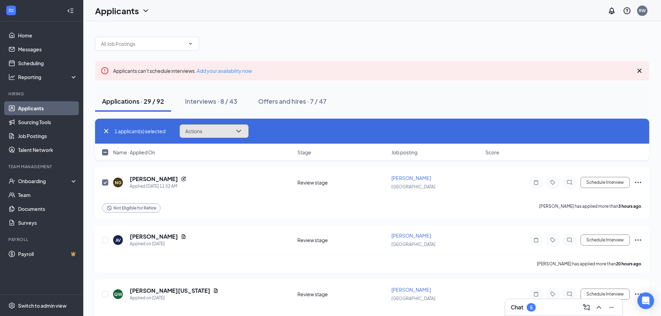
click at [245, 130] on button "Actions" at bounding box center [213, 131] width 69 height 14
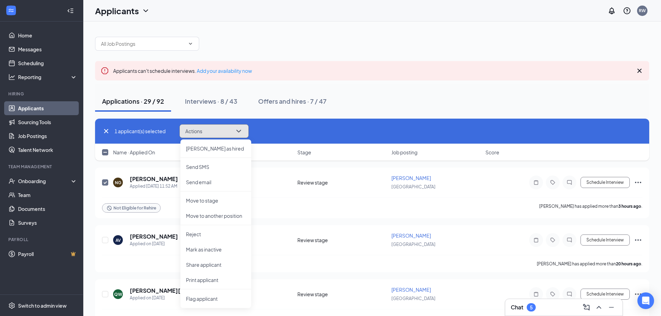
click at [243, 131] on icon "ChevronDown" at bounding box center [239, 131] width 8 height 8
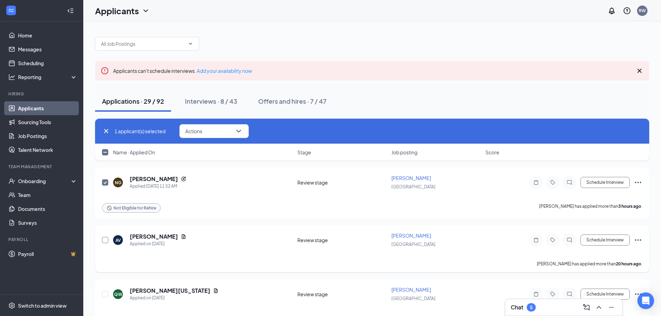
click at [103, 241] on input "checkbox" at bounding box center [105, 240] width 6 height 6
checkbox input "true"
click at [239, 133] on icon "ChevronDown" at bounding box center [239, 131] width 8 height 8
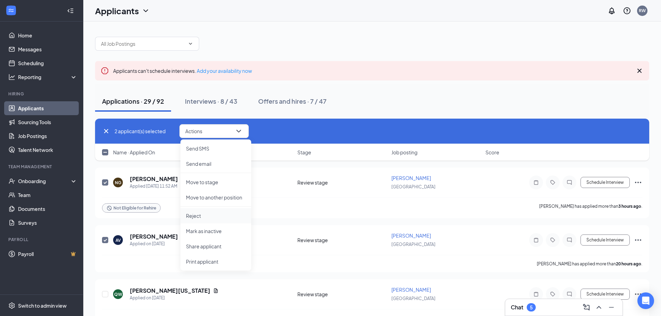
click at [194, 217] on p "Reject" at bounding box center [216, 215] width 60 height 7
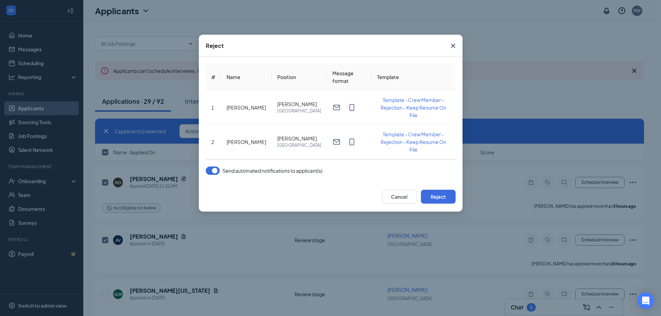
click at [214, 167] on button "button" at bounding box center [213, 171] width 14 height 8
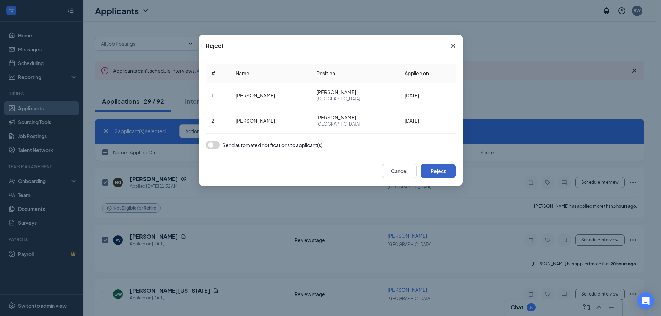
click at [449, 171] on button "Reject" at bounding box center [438, 171] width 35 height 14
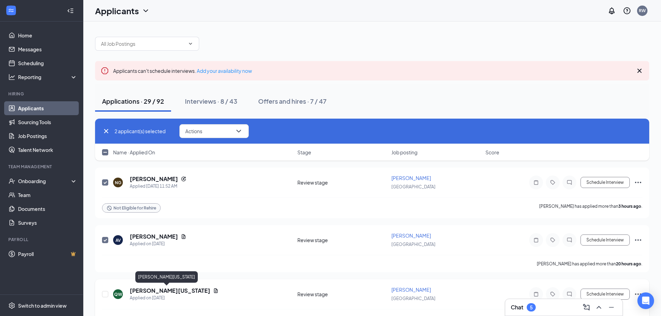
click at [167, 289] on h5 "[PERSON_NAME][US_STATE]" at bounding box center [170, 291] width 81 height 8
checkbox input "false"
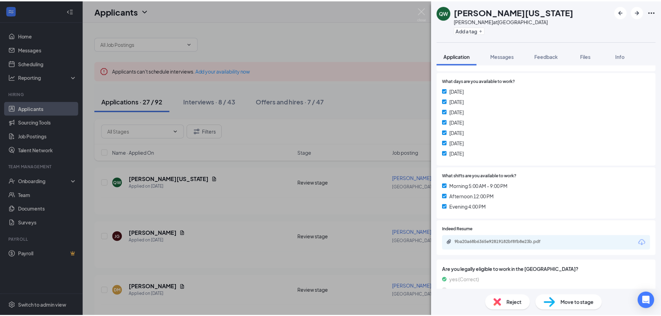
scroll to position [144, 0]
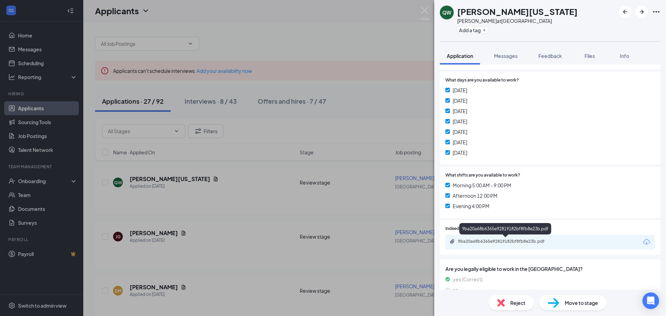
click at [481, 241] on div "9ba20a68b6365e92819182bf8fb8e23b.pdf" at bounding box center [506, 242] width 97 height 6
click at [425, 9] on img at bounding box center [425, 14] width 9 height 14
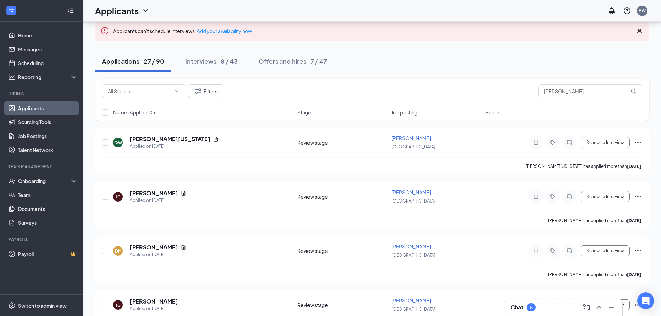
scroll to position [33, 0]
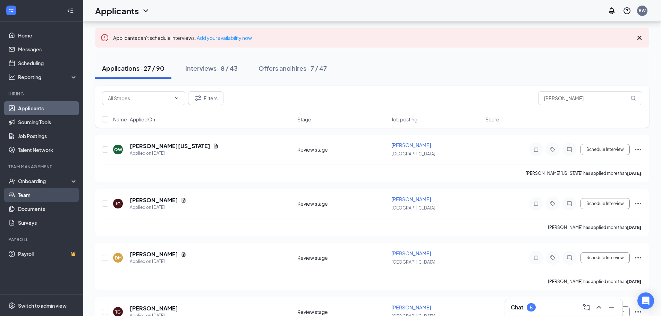
click at [27, 195] on link "Team" at bounding box center [47, 195] width 59 height 14
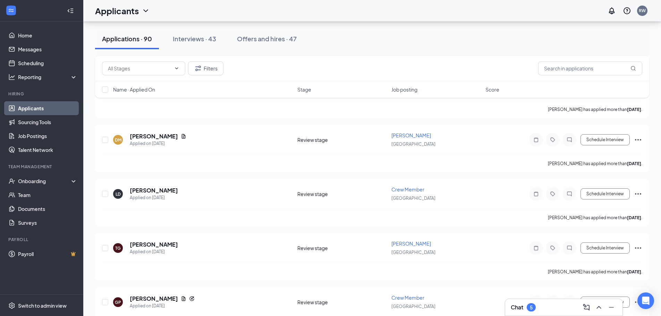
scroll to position [809, 0]
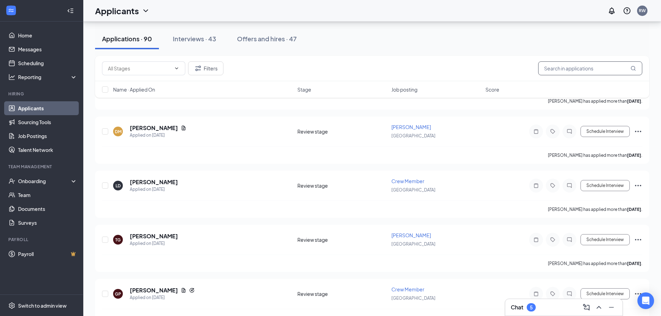
click at [557, 67] on input "text" at bounding box center [590, 68] width 104 height 14
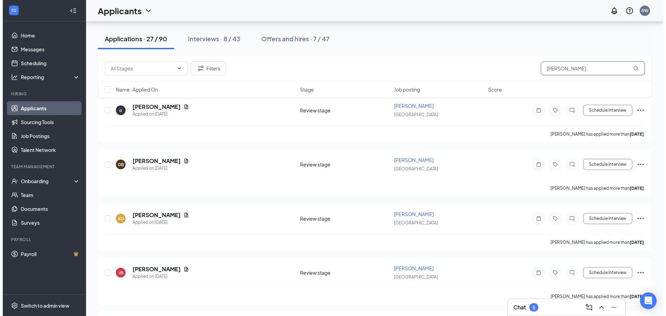
scroll to position [1291, 0]
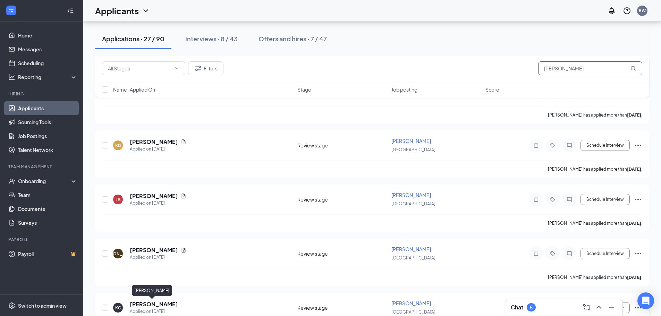
type input "[PERSON_NAME]"
click at [141, 303] on h5 "[PERSON_NAME]" at bounding box center [154, 305] width 48 height 8
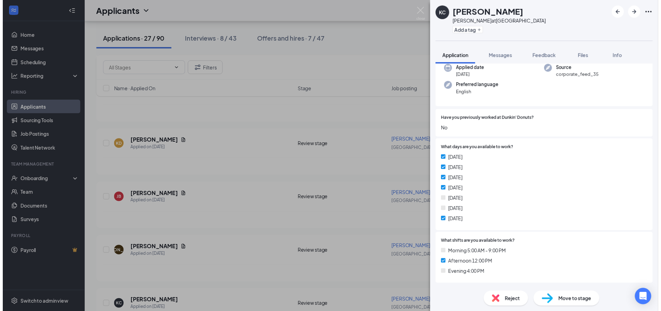
scroll to position [76, 0]
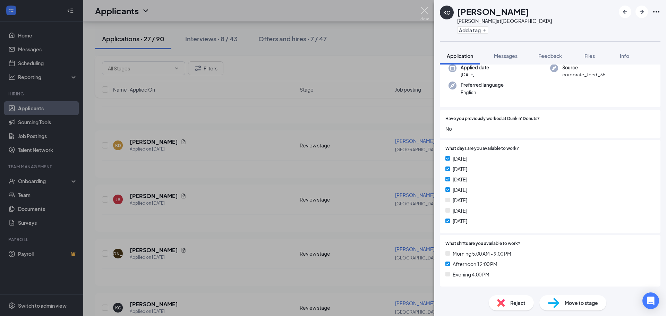
click at [426, 9] on img at bounding box center [425, 14] width 9 height 14
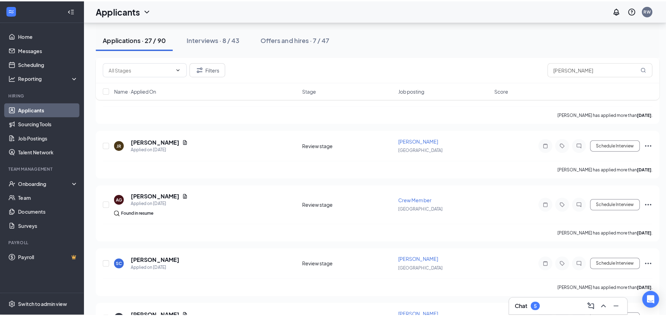
scroll to position [707, 0]
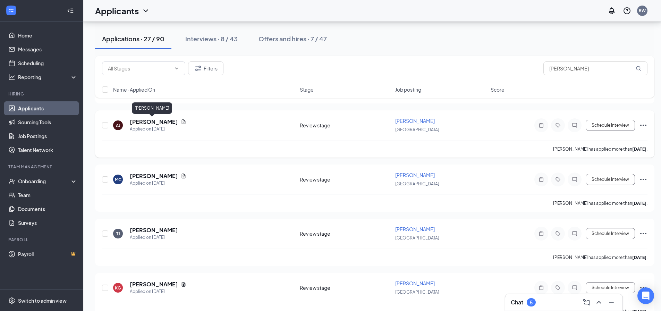
click at [147, 121] on h5 "[PERSON_NAME]" at bounding box center [154, 122] width 48 height 8
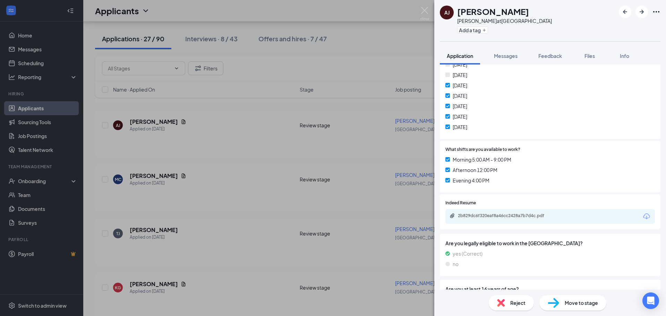
scroll to position [185, 0]
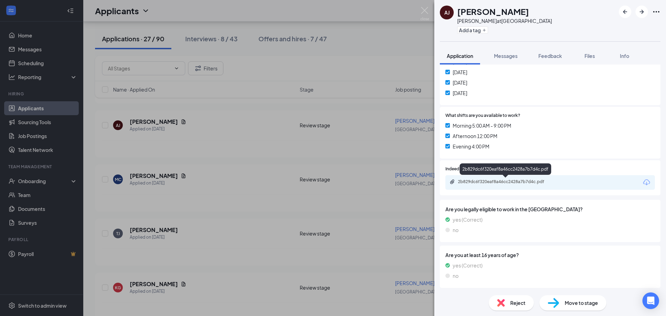
click at [488, 182] on div "2b829dc6f320eaf8a46cc2428a7b7d4c.pdf" at bounding box center [506, 182] width 97 height 6
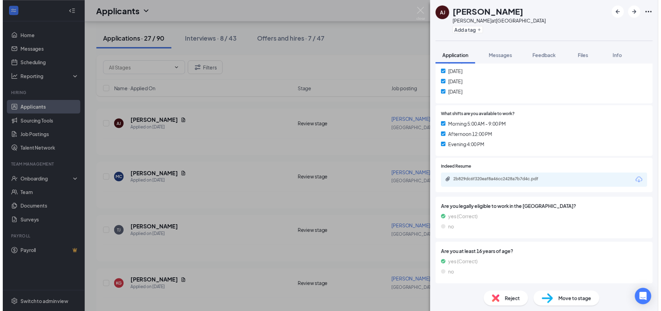
scroll to position [182, 0]
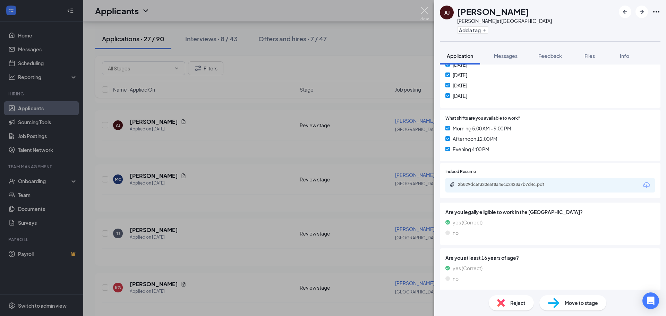
click at [421, 11] on img at bounding box center [425, 14] width 9 height 14
